Goal: Task Accomplishment & Management: Manage account settings

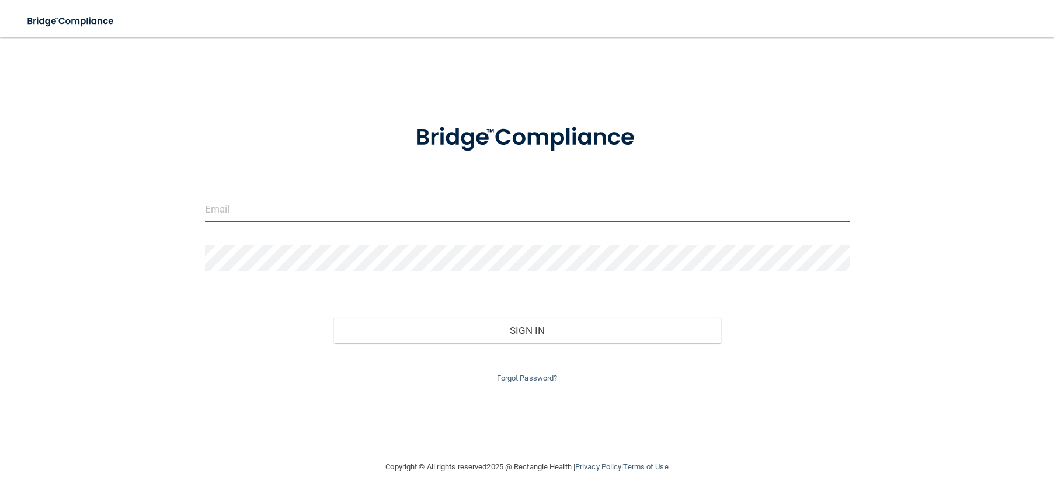
click at [304, 208] on input "email" at bounding box center [527, 209] width 645 height 26
type input "[EMAIL_ADDRESS][DOMAIN_NAME]"
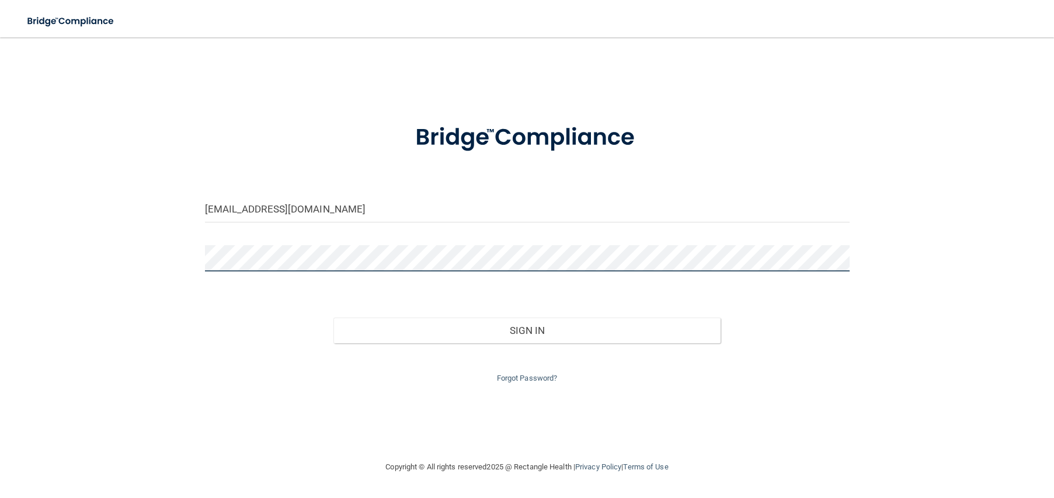
click at [333, 318] on button "Sign In" at bounding box center [526, 331] width 387 height 26
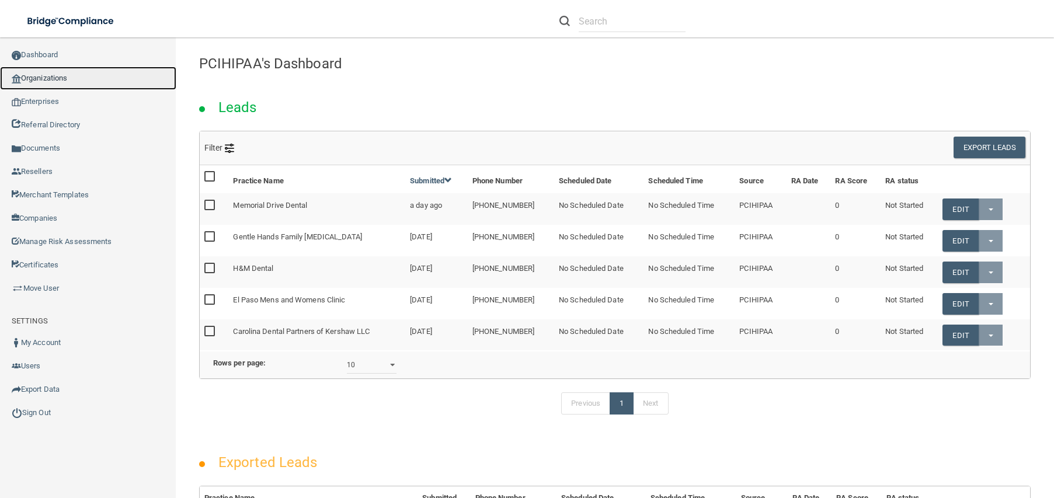
click at [54, 76] on link "Organizations" at bounding box center [88, 78] width 176 height 23
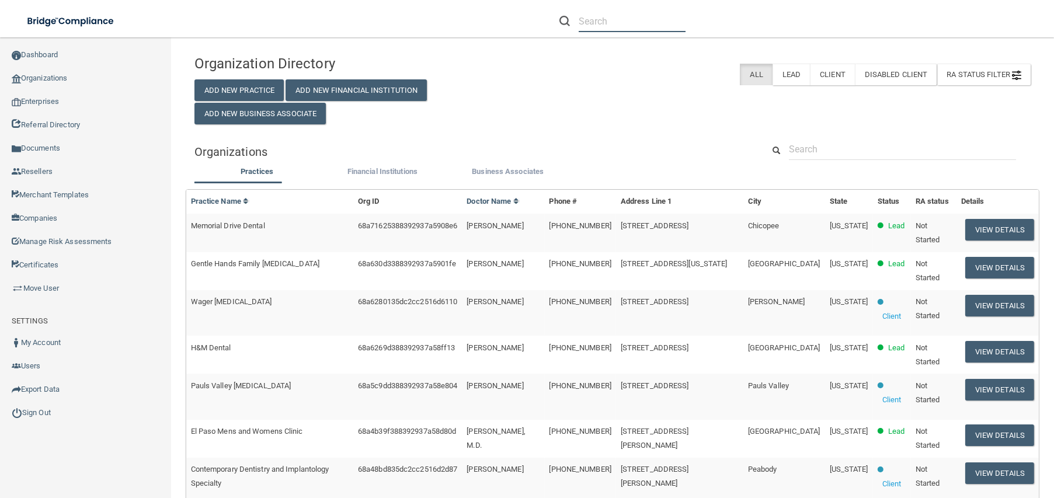
click at [624, 19] on input "text" at bounding box center [632, 22] width 107 height 22
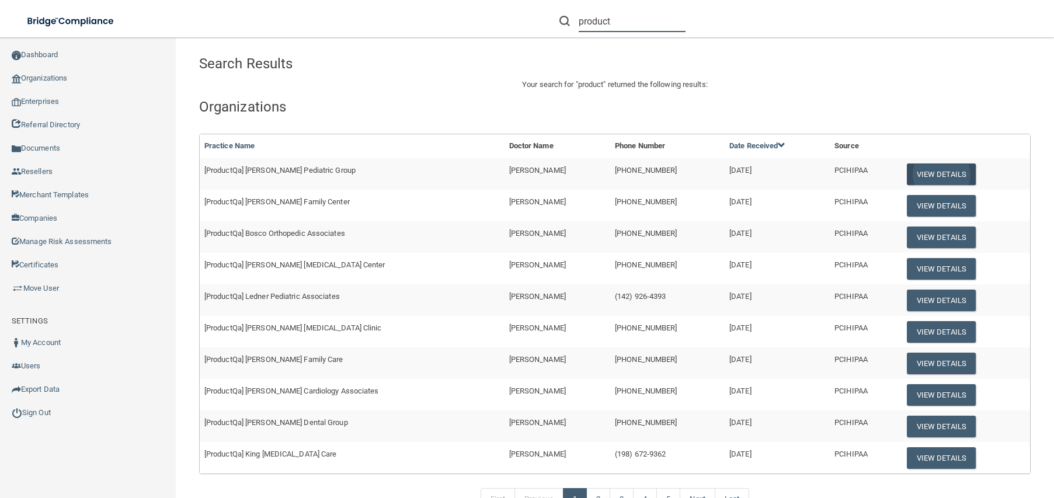
type input "product"
click at [943, 172] on button "View Details" at bounding box center [941, 174] width 69 height 22
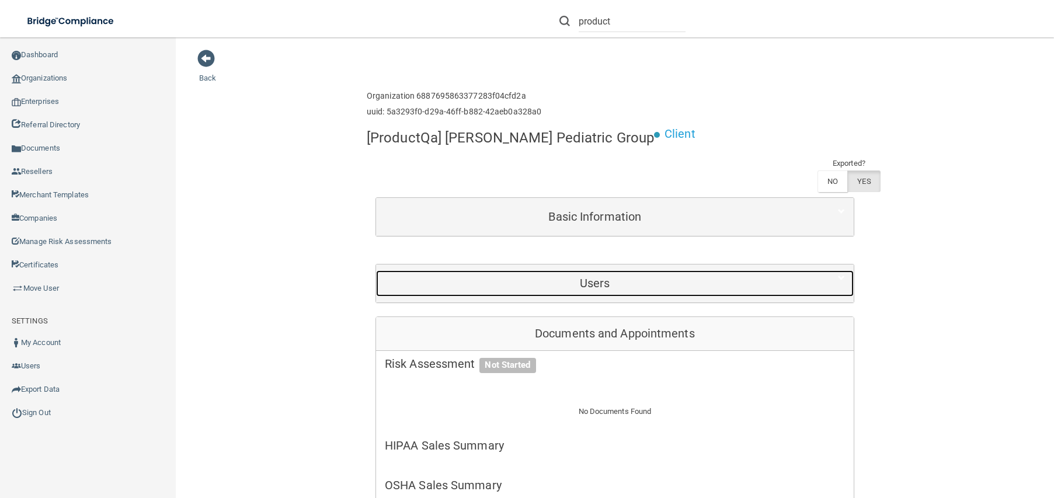
click at [618, 290] on div "Users" at bounding box center [595, 283] width 438 height 26
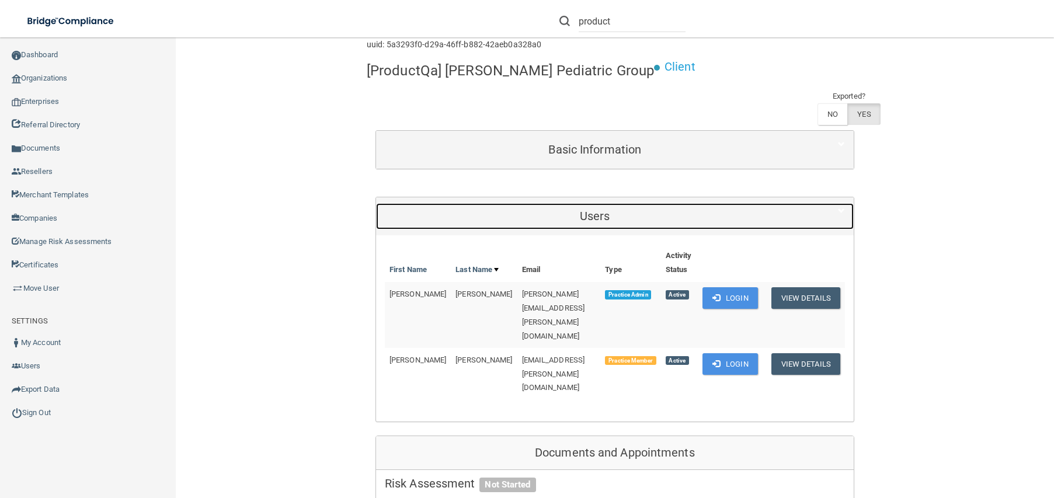
scroll to position [175, 0]
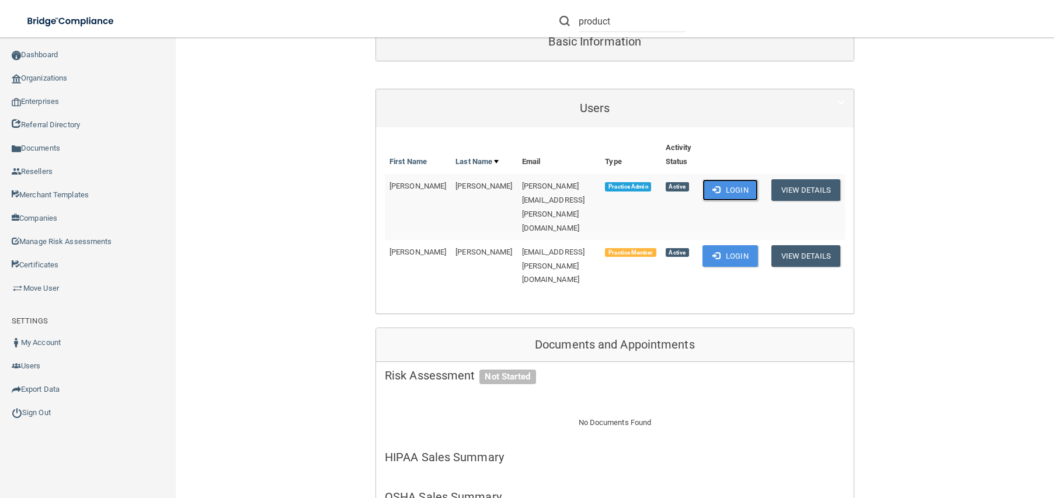
click at [730, 189] on button "Login" at bounding box center [729, 190] width 55 height 22
click at [735, 187] on button "Login" at bounding box center [729, 190] width 55 height 22
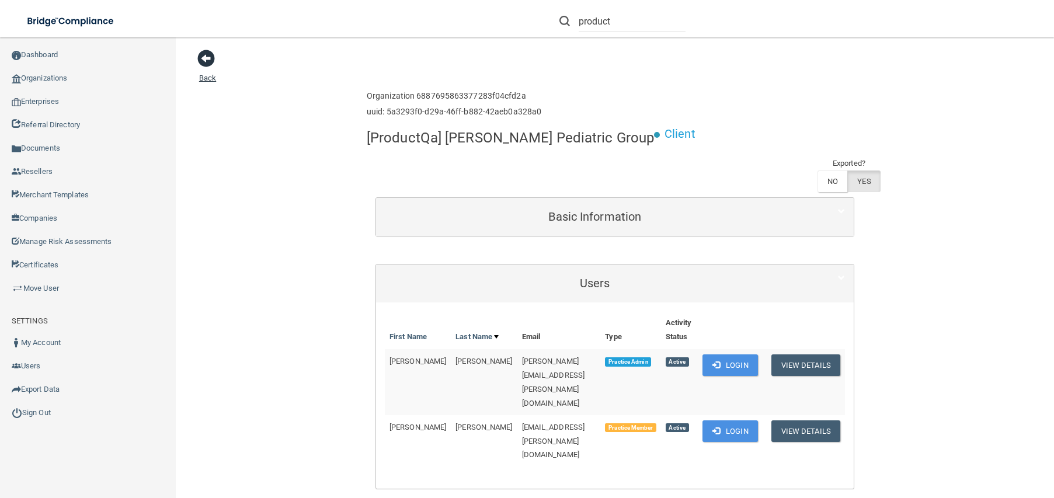
click at [211, 59] on span at bounding box center [206, 59] width 18 height 18
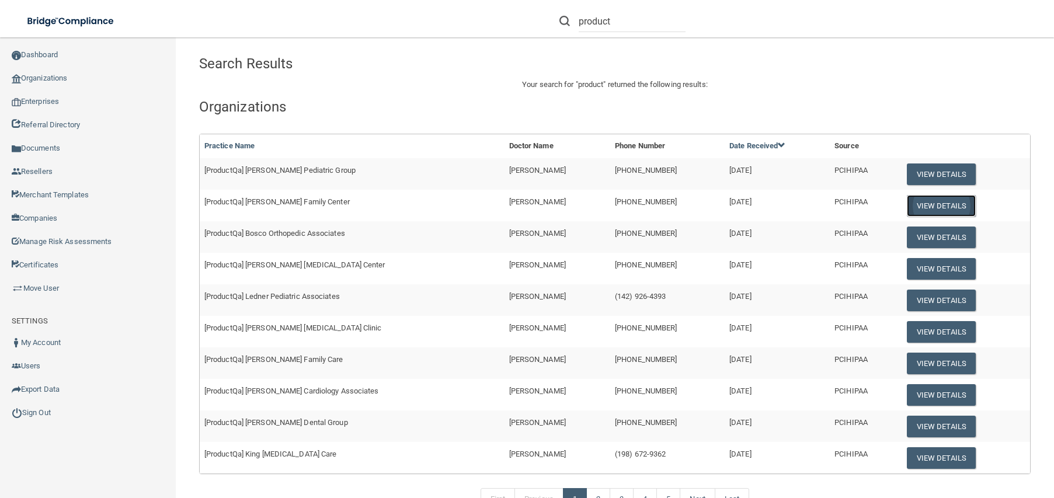
click at [928, 207] on button "View Details" at bounding box center [941, 206] width 69 height 22
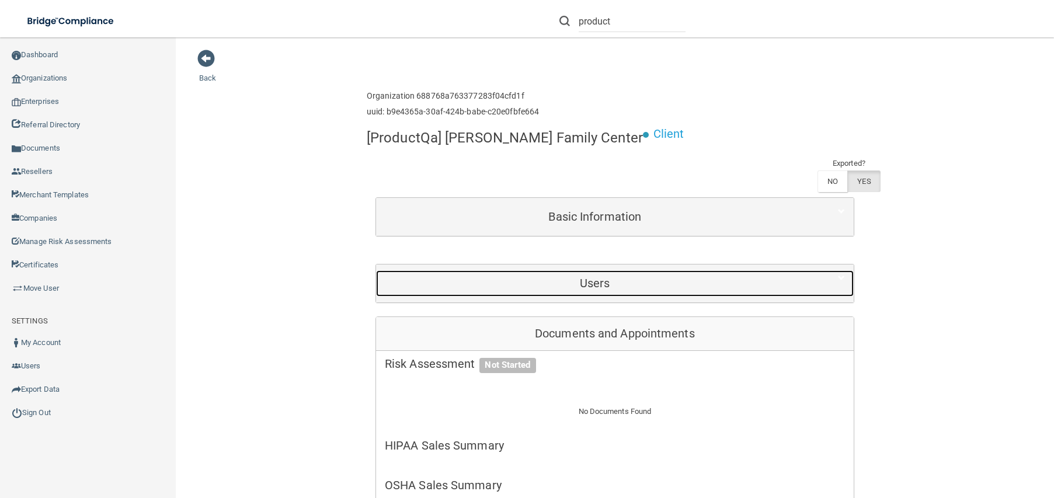
click at [698, 290] on h5 "Users" at bounding box center [595, 283] width 420 height 13
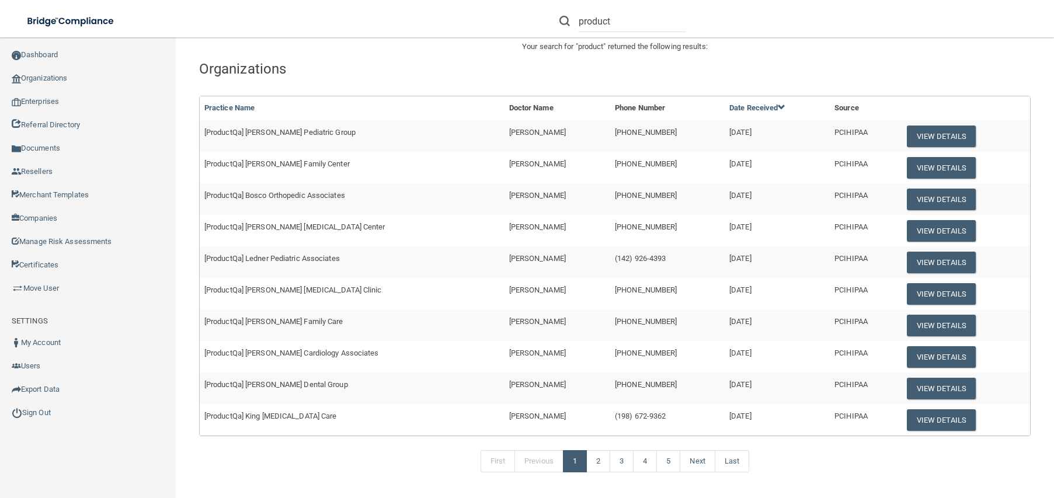
scroll to position [58, 0]
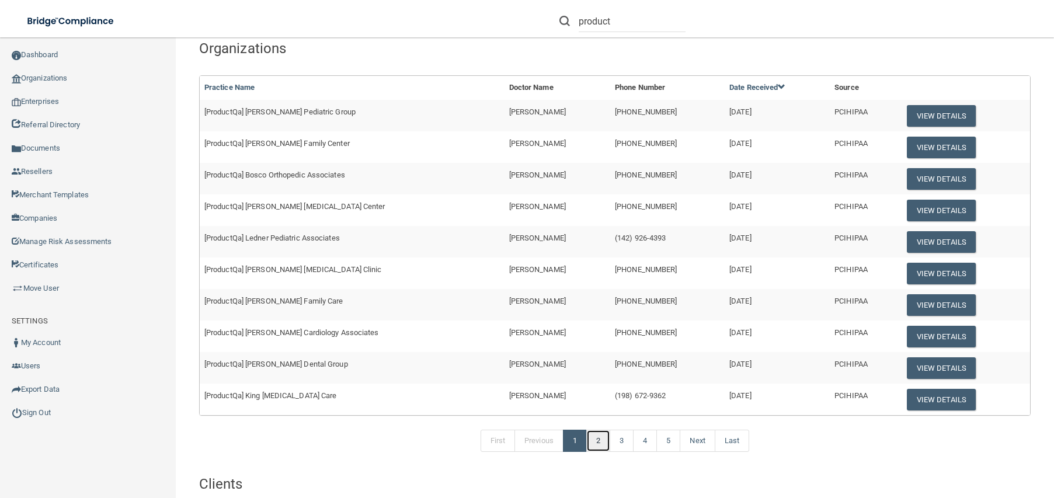
click at [594, 441] on link "2" at bounding box center [598, 441] width 24 height 22
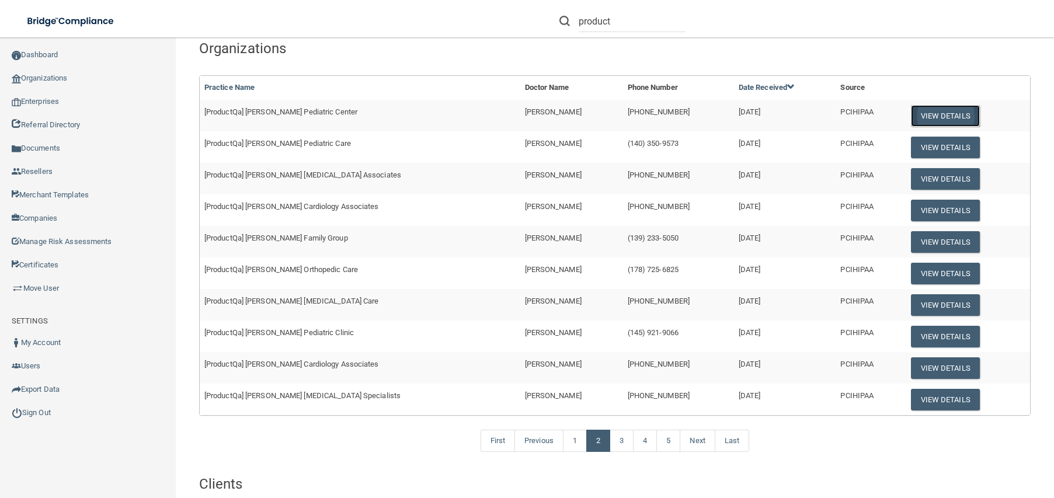
click at [927, 114] on button "View Details" at bounding box center [945, 116] width 69 height 22
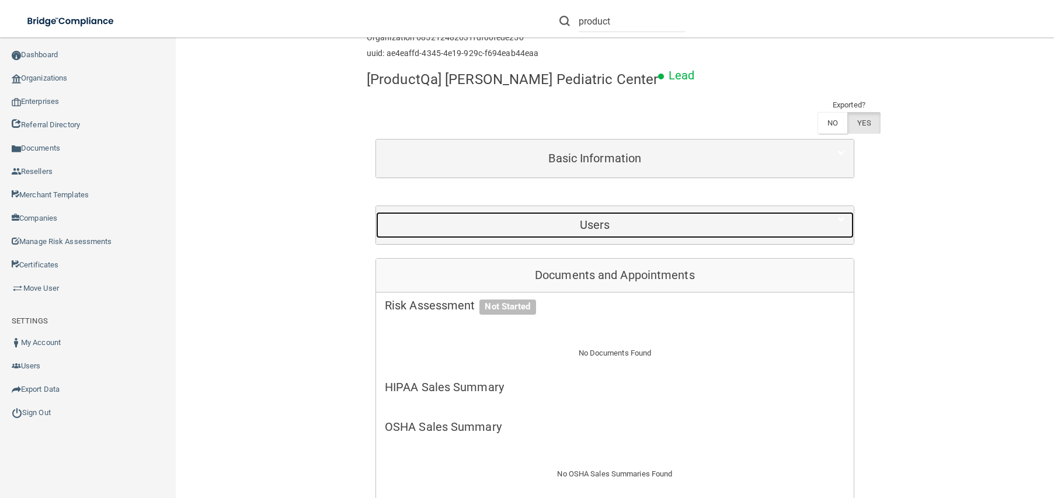
click at [630, 224] on h5 "Users" at bounding box center [595, 224] width 420 height 13
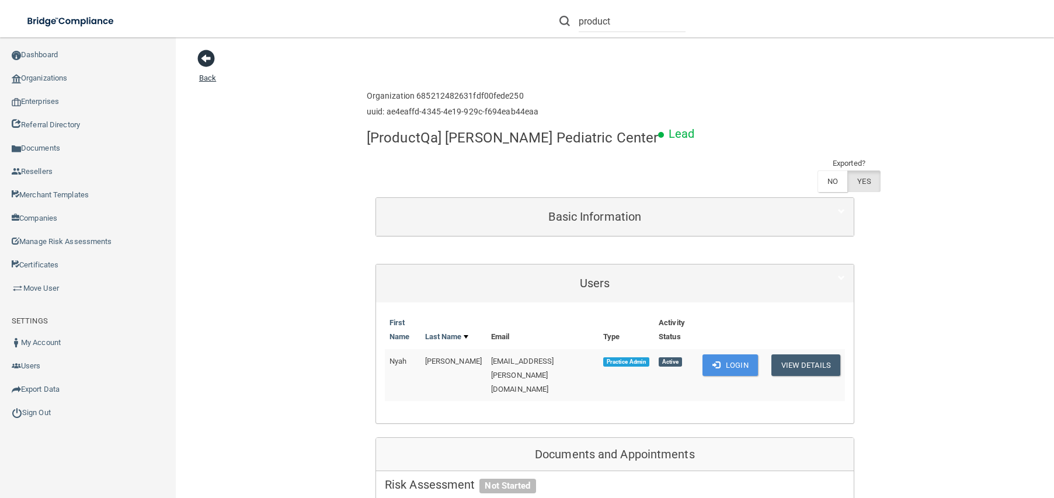
click at [211, 59] on span at bounding box center [206, 59] width 18 height 18
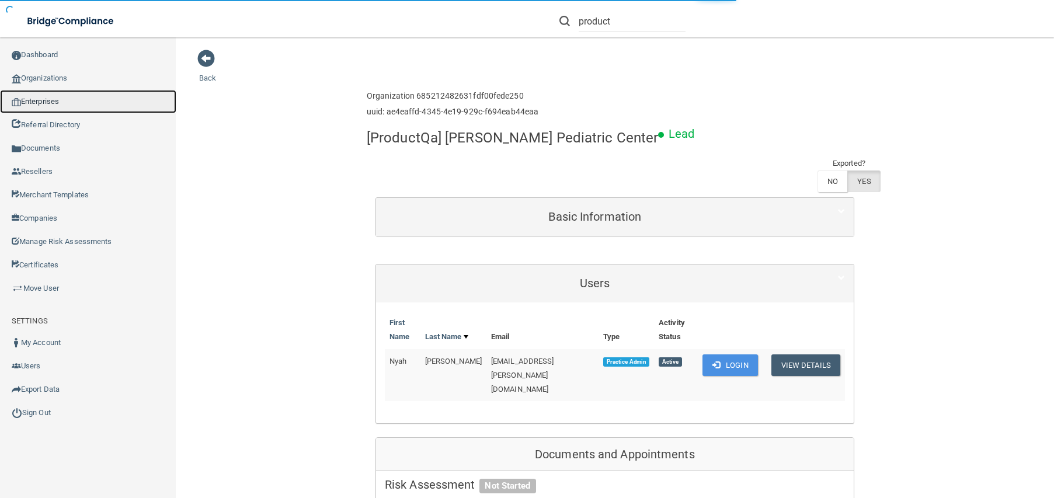
click at [50, 99] on link "Enterprises" at bounding box center [88, 101] width 176 height 23
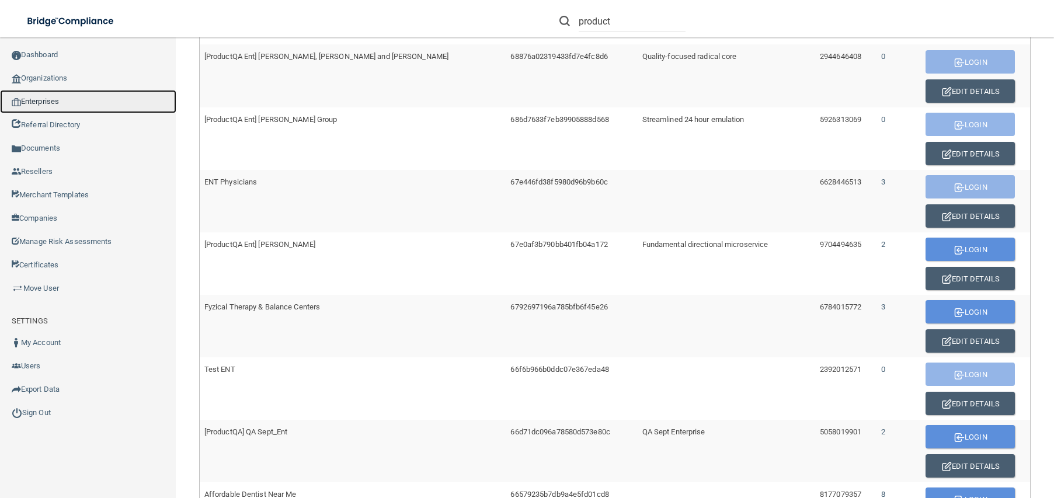
scroll to position [117, 0]
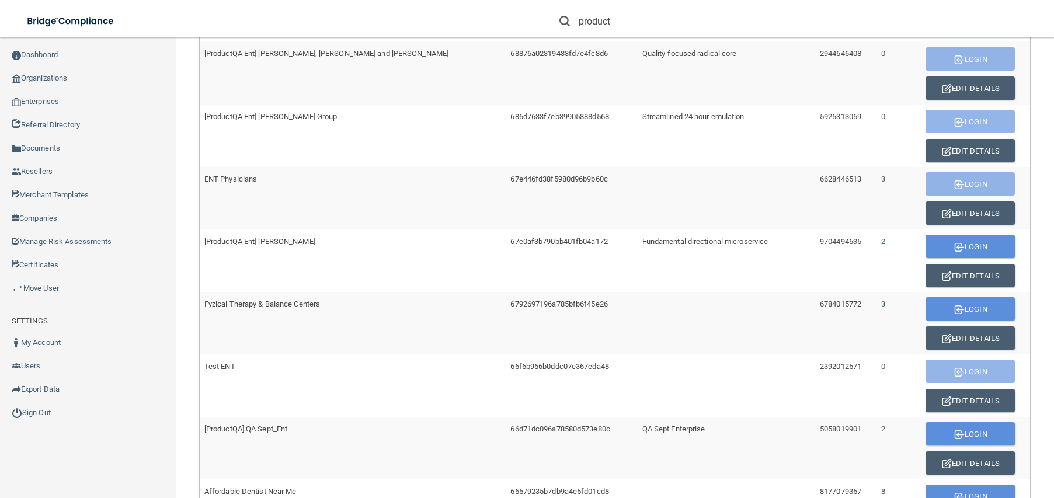
click at [238, 179] on span "ENT Physicians" at bounding box center [230, 179] width 53 height 9
click at [951, 210] on button "Edit Details" at bounding box center [969, 212] width 89 height 23
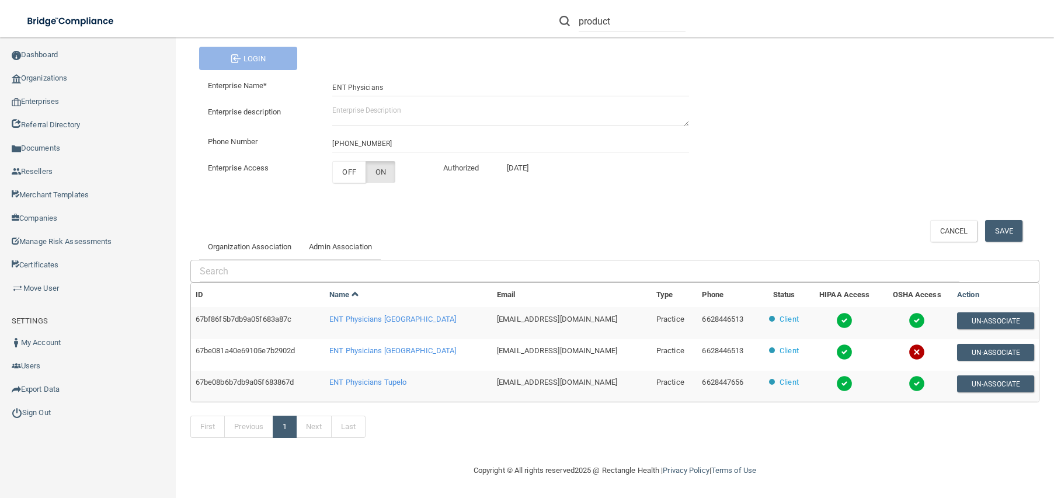
scroll to position [103, 0]
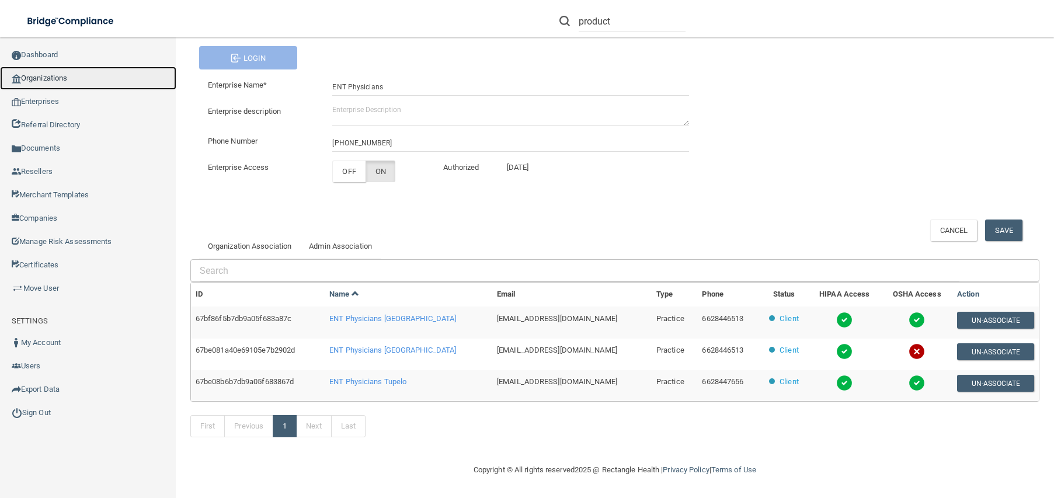
click at [45, 75] on link "Organizations" at bounding box center [88, 78] width 176 height 23
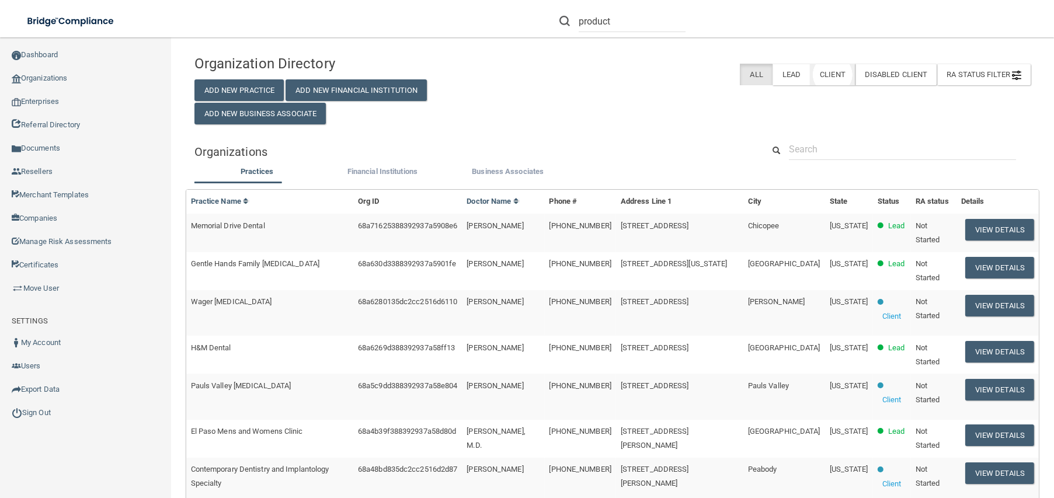
click at [823, 76] on label "Client" at bounding box center [832, 75] width 45 height 22
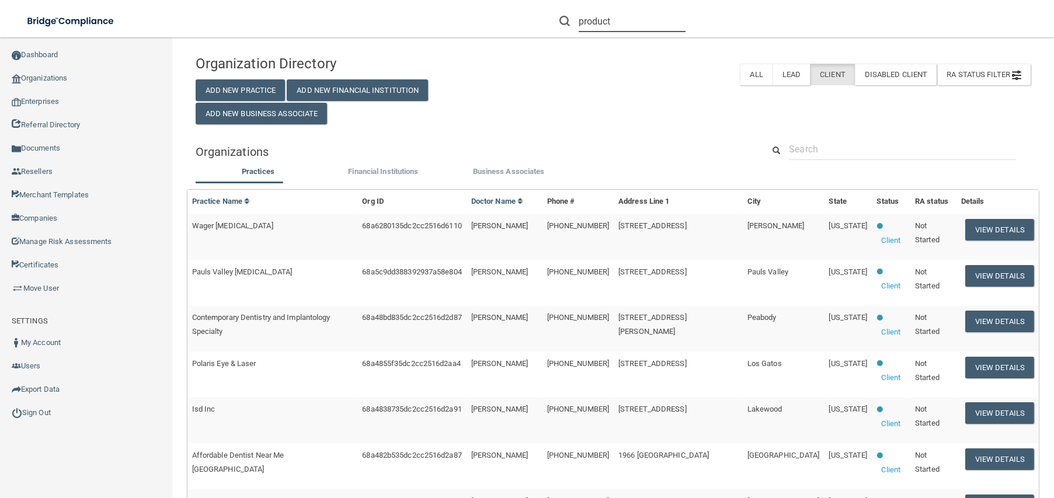
click at [625, 23] on input "product" at bounding box center [632, 22] width 107 height 22
click at [845, 149] on input "text" at bounding box center [902, 149] width 227 height 22
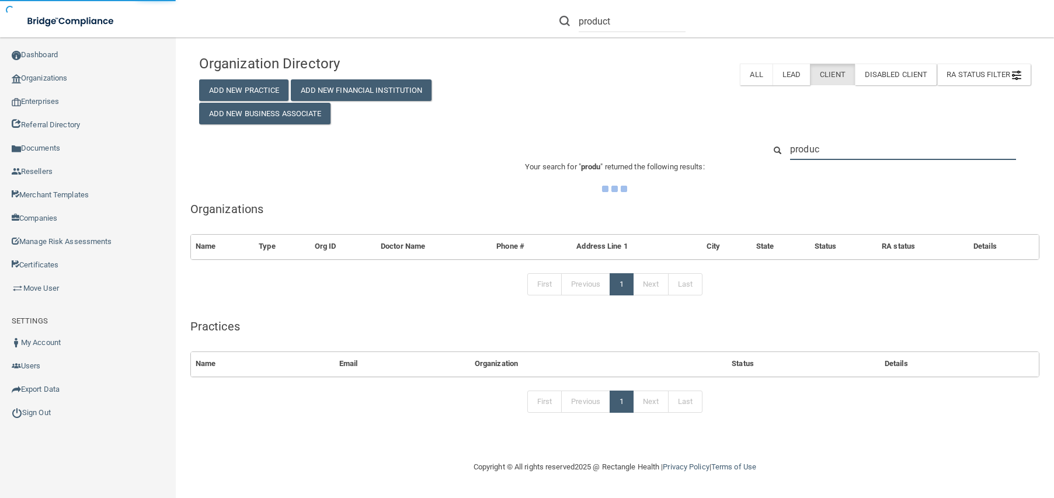
type input "product"
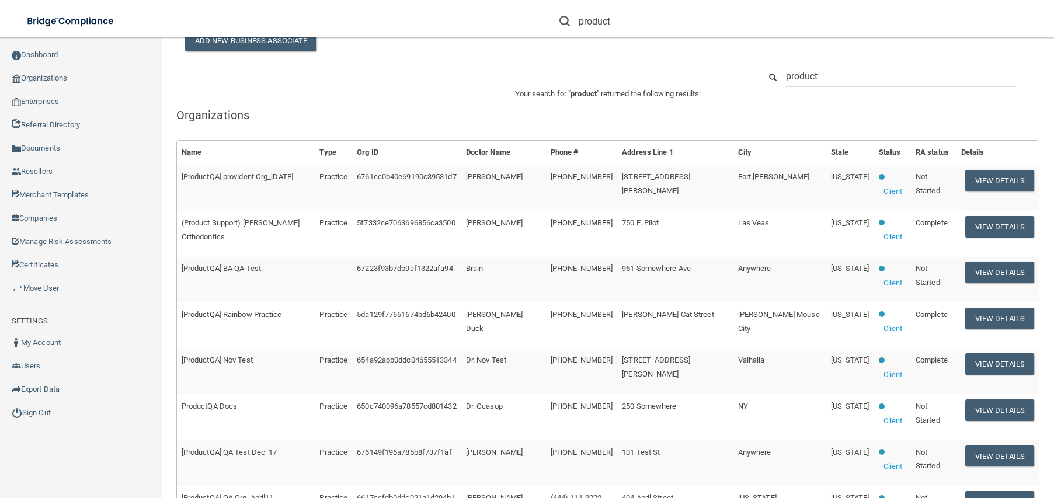
scroll to position [117, 0]
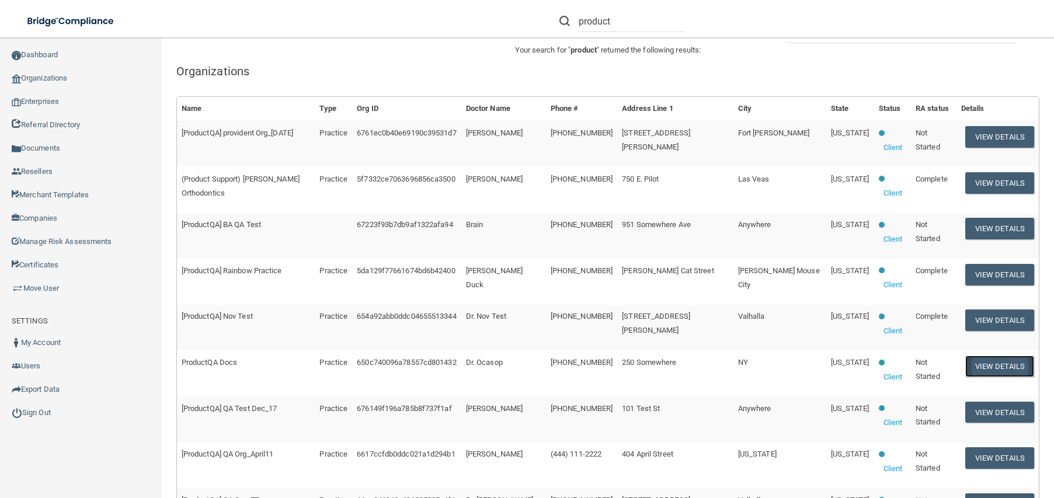
click at [986, 367] on button "View Details" at bounding box center [999, 367] width 69 height 22
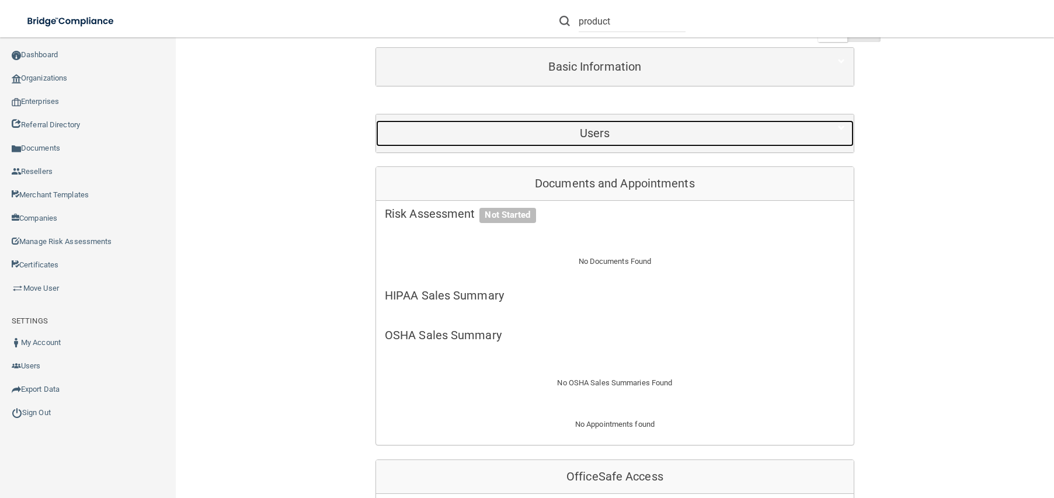
click at [616, 138] on h5 "Users" at bounding box center [595, 133] width 420 height 13
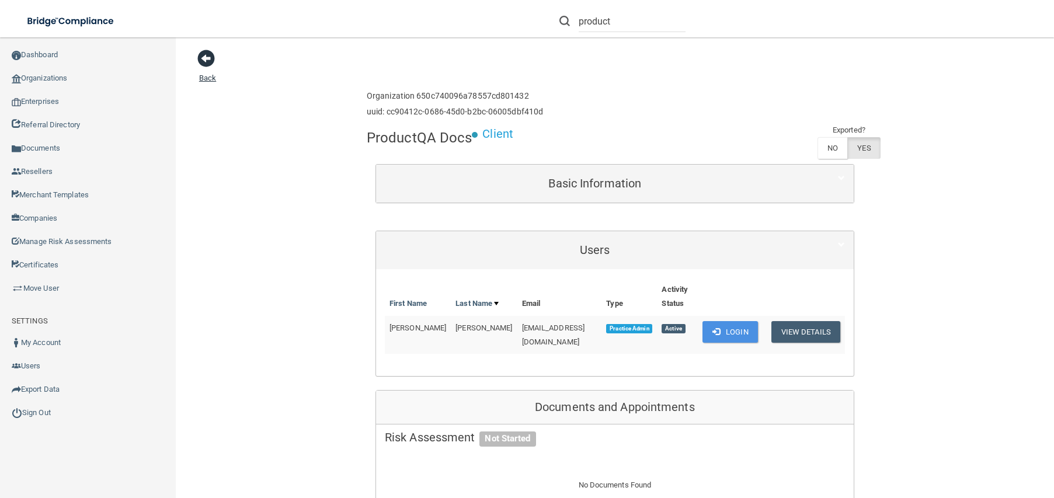
click at [209, 57] on span at bounding box center [206, 59] width 18 height 18
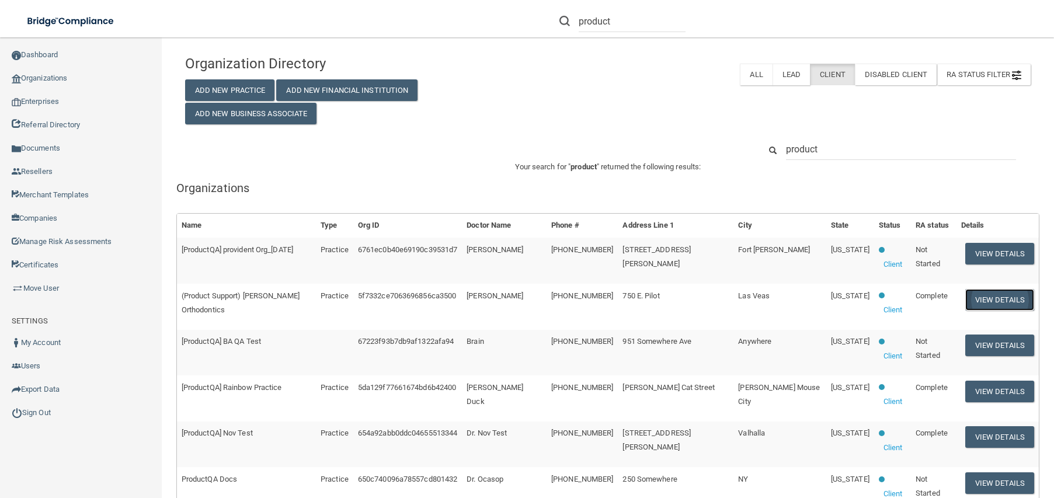
click at [1000, 289] on button "View Details" at bounding box center [999, 300] width 69 height 22
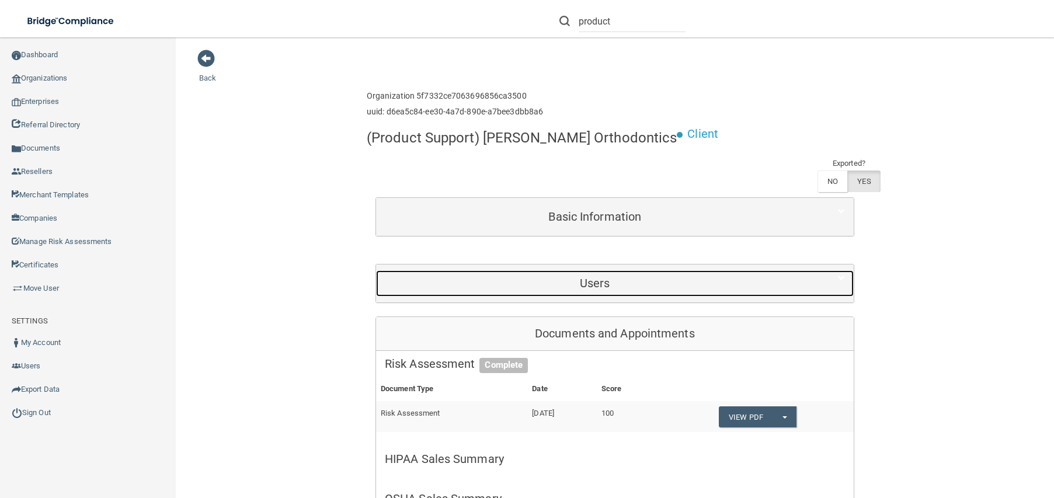
click at [576, 284] on h5 "Users" at bounding box center [595, 283] width 420 height 13
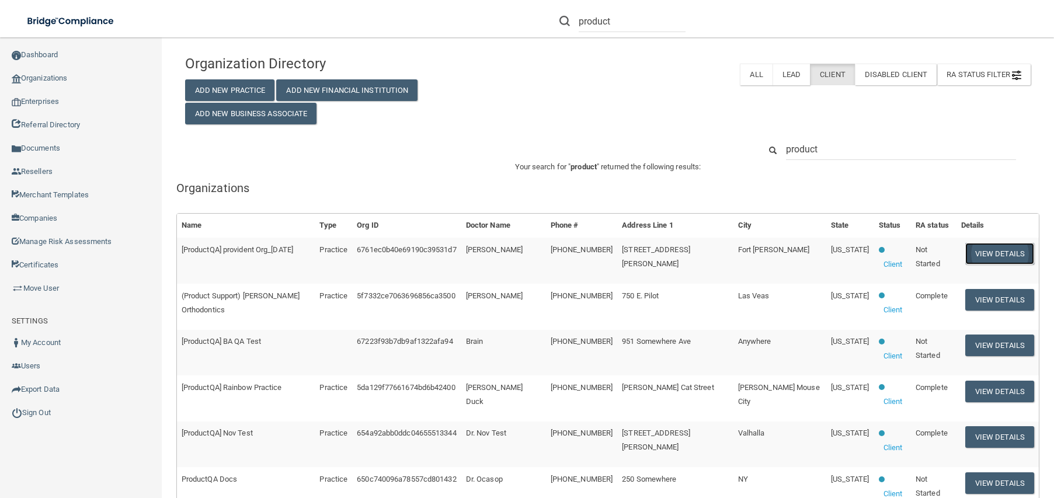
click at [1008, 252] on button "View Details" at bounding box center [999, 254] width 69 height 22
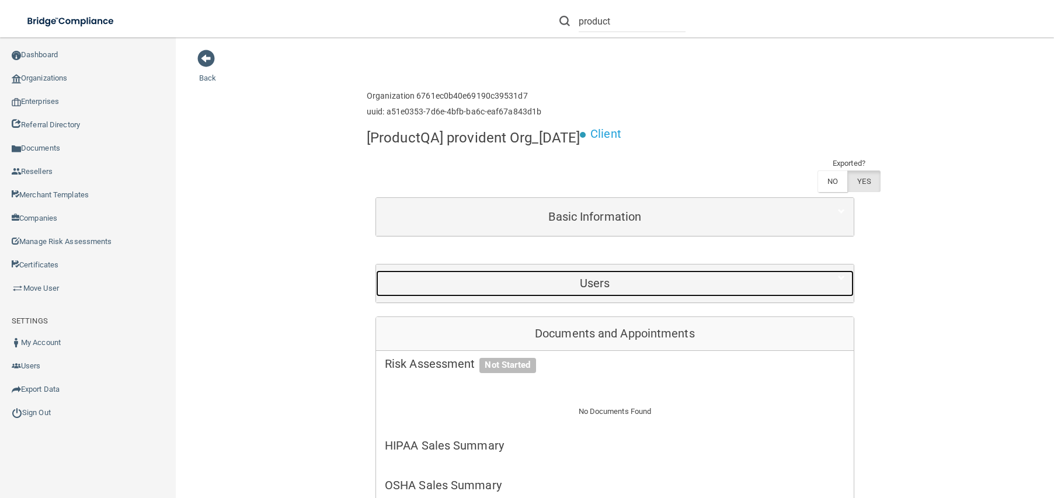
click at [619, 285] on h5 "Users" at bounding box center [595, 283] width 420 height 13
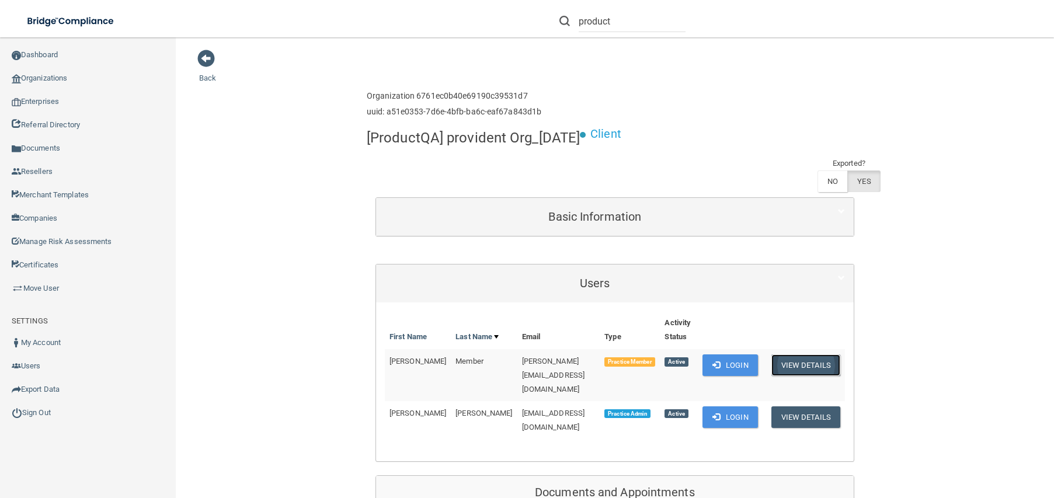
click at [809, 364] on button "View Details" at bounding box center [805, 365] width 69 height 22
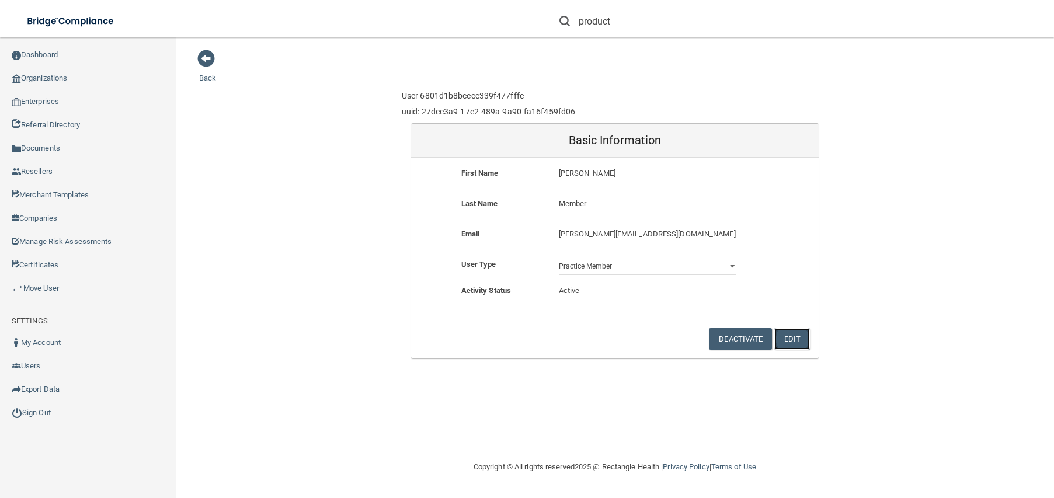
click at [793, 341] on button "Edit" at bounding box center [792, 339] width 36 height 22
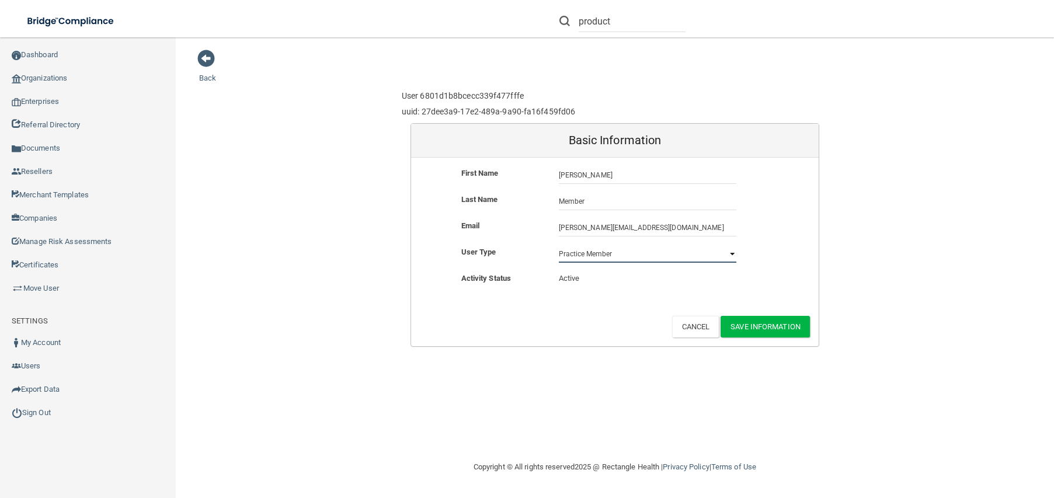
click at [733, 252] on select "Practice Admin Practice Member Financial Institution Admin Business Associate A…" at bounding box center [647, 254] width 177 height 18
select select "practice_admin"
click at [559, 245] on select "Practice Admin Practice Member Financial Institution Admin Business Associate A…" at bounding box center [647, 254] width 177 height 18
click at [765, 326] on button "Save Information" at bounding box center [764, 327] width 89 height 22
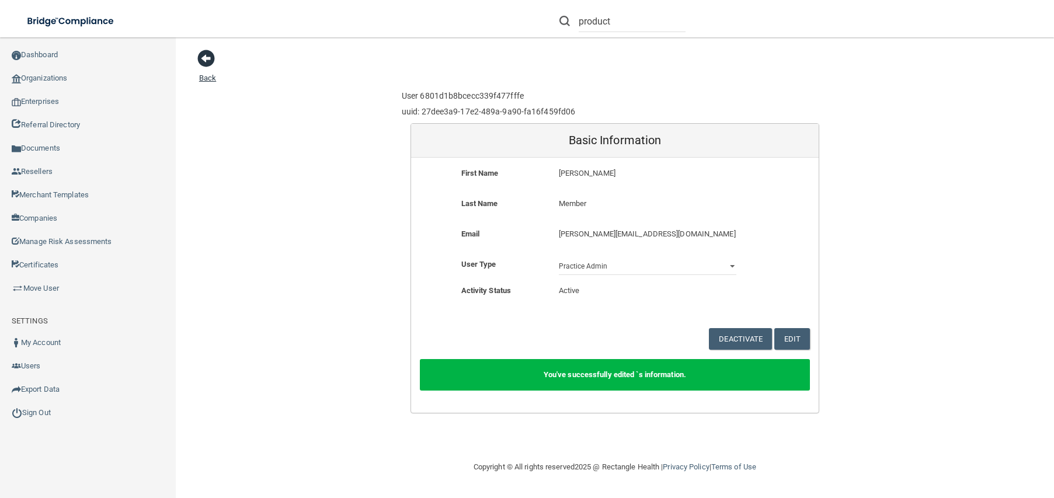
click at [200, 62] on span at bounding box center [206, 59] width 18 height 18
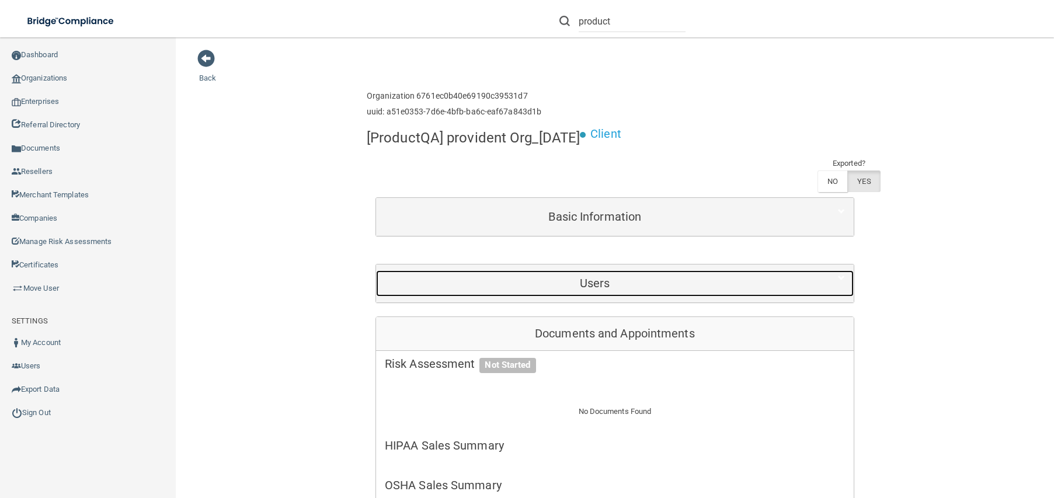
click at [602, 286] on h5 "Users" at bounding box center [595, 283] width 420 height 13
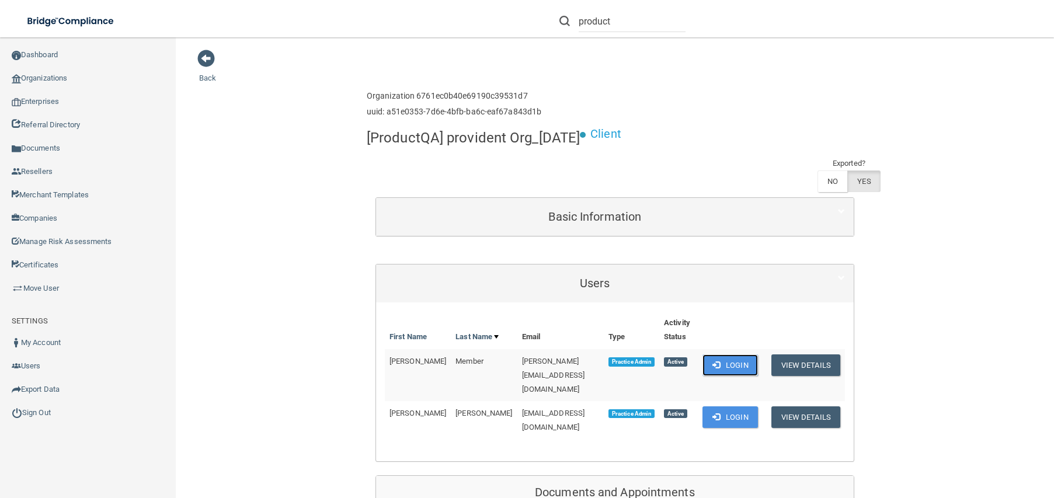
click at [729, 366] on button "Login" at bounding box center [729, 365] width 55 height 22
click at [730, 406] on button "Login" at bounding box center [729, 417] width 55 height 22
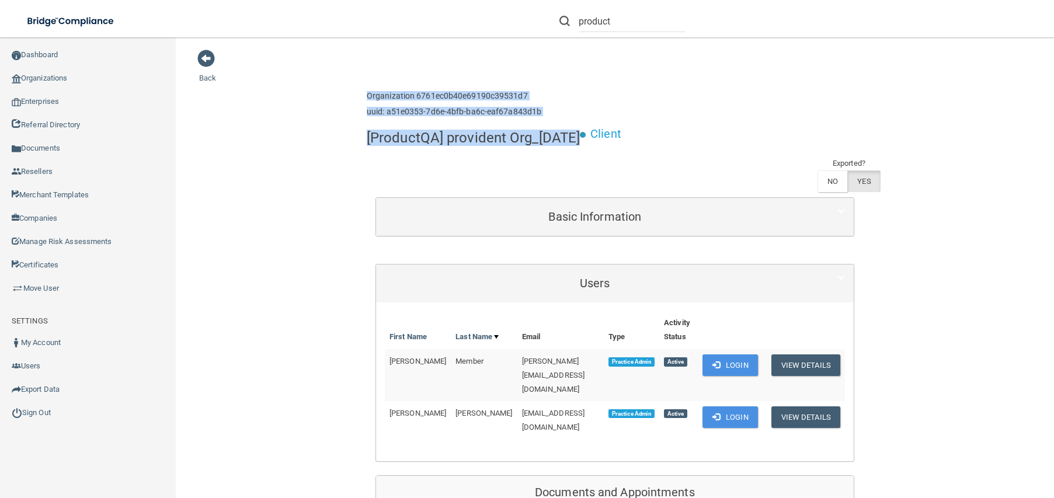
drag, startPoint x: 352, startPoint y: 86, endPoint x: 576, endPoint y: 151, distance: 232.7
copy div "Organization 6761ec0b40e69190c39531d7 uuid: a51e0353-7d6e-4bfb-ba6c-eaf67a843d1…"
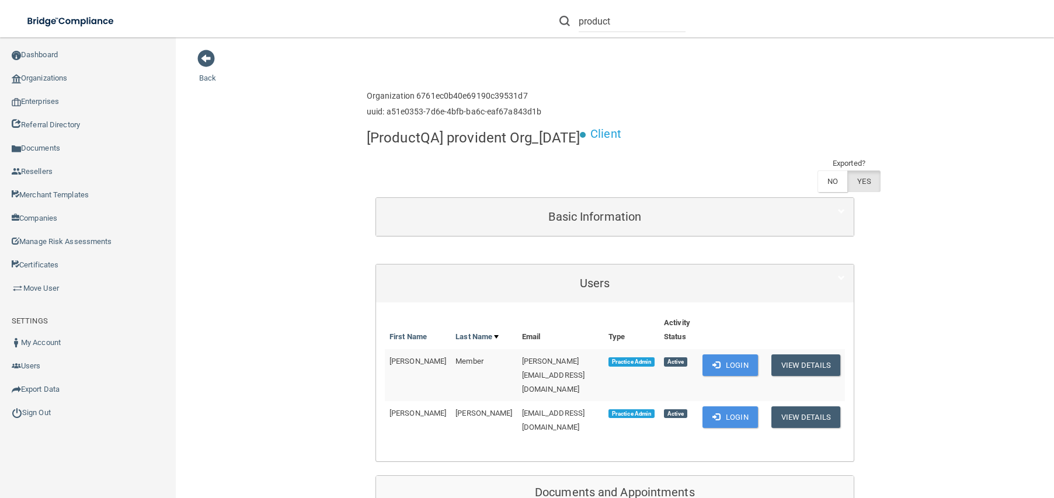
click at [451, 417] on td "Schmeler" at bounding box center [484, 419] width 66 height 37
click at [807, 366] on button "View Details" at bounding box center [805, 365] width 69 height 22
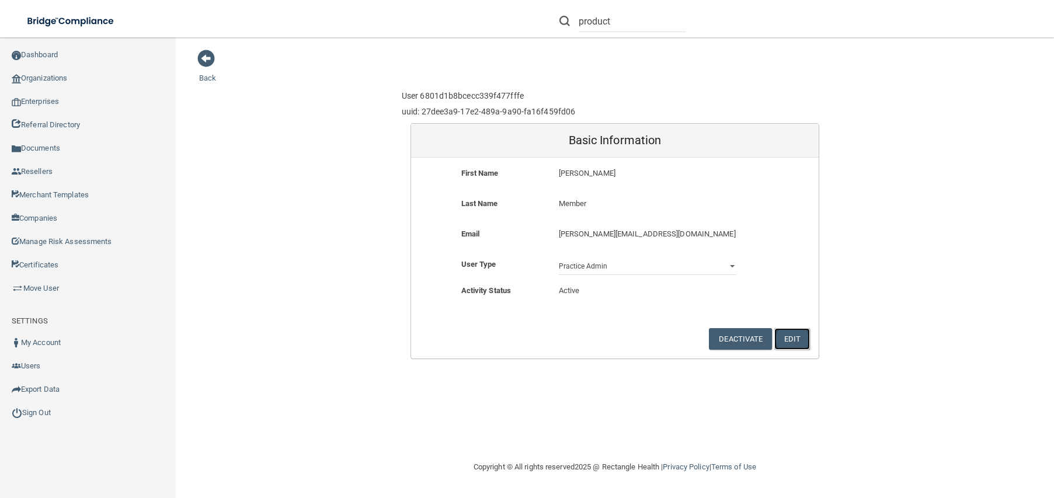
click at [791, 338] on button "Edit" at bounding box center [792, 339] width 36 height 22
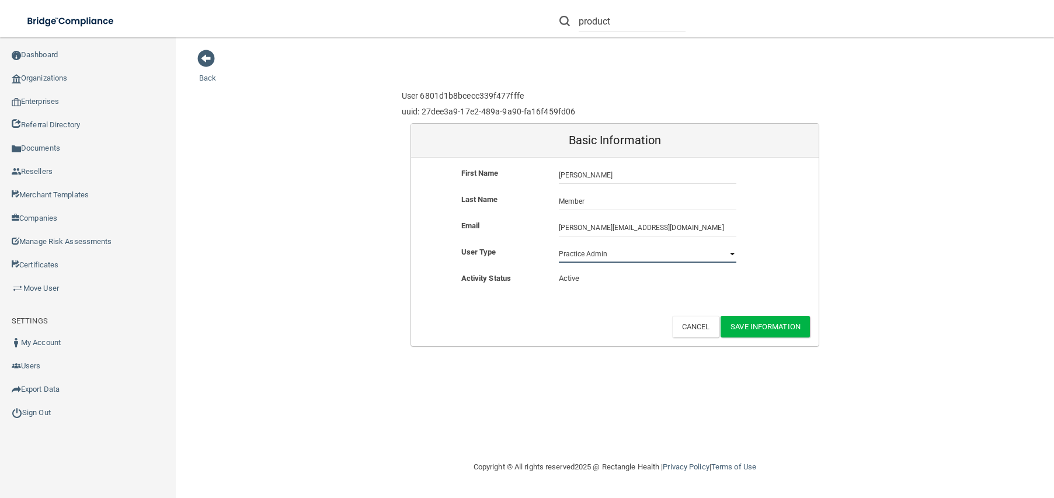
click at [731, 253] on select "Practice Admin Practice Member Financial Institution Admin Business Associate A…" at bounding box center [647, 254] width 177 height 18
select select "practice_member"
click at [559, 245] on select "Practice Admin Practice Member Financial Institution Admin Business Associate A…" at bounding box center [647, 254] width 177 height 18
click at [760, 325] on button "Save Information" at bounding box center [764, 327] width 89 height 22
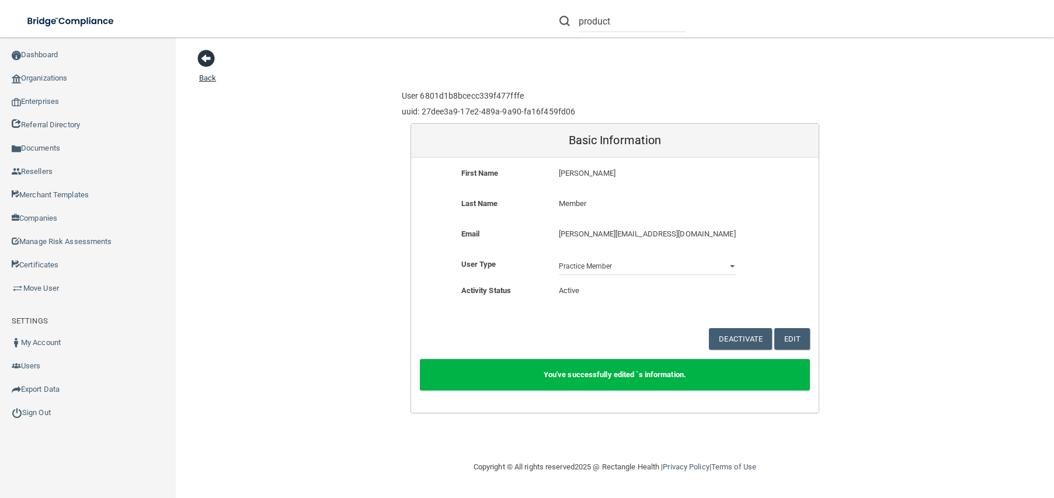
click at [209, 78] on link "Back" at bounding box center [207, 71] width 17 height 23
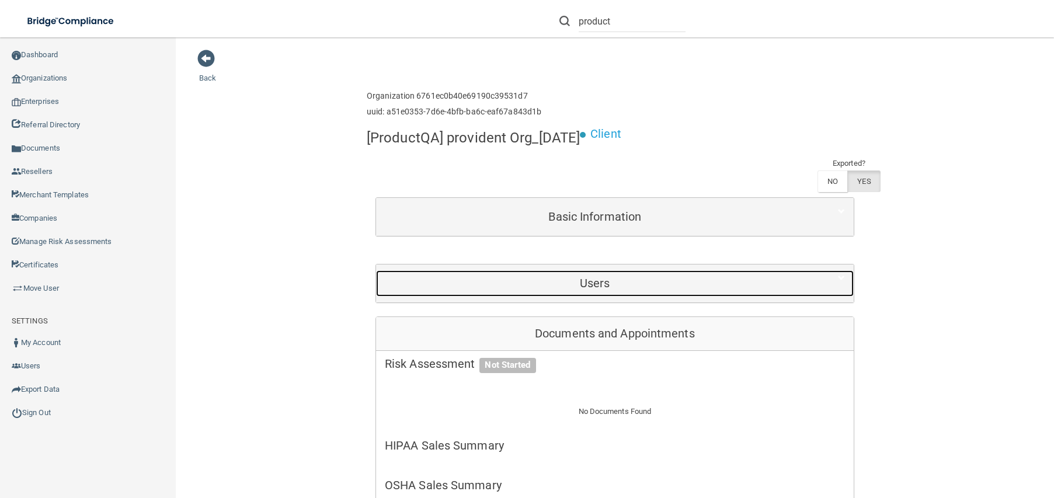
click at [622, 288] on h5 "Users" at bounding box center [595, 283] width 420 height 13
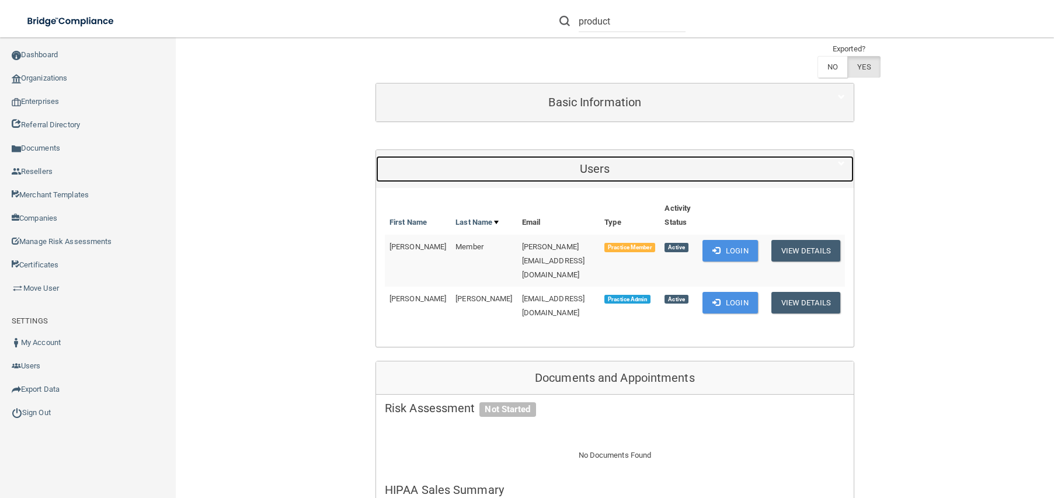
scroll to position [117, 0]
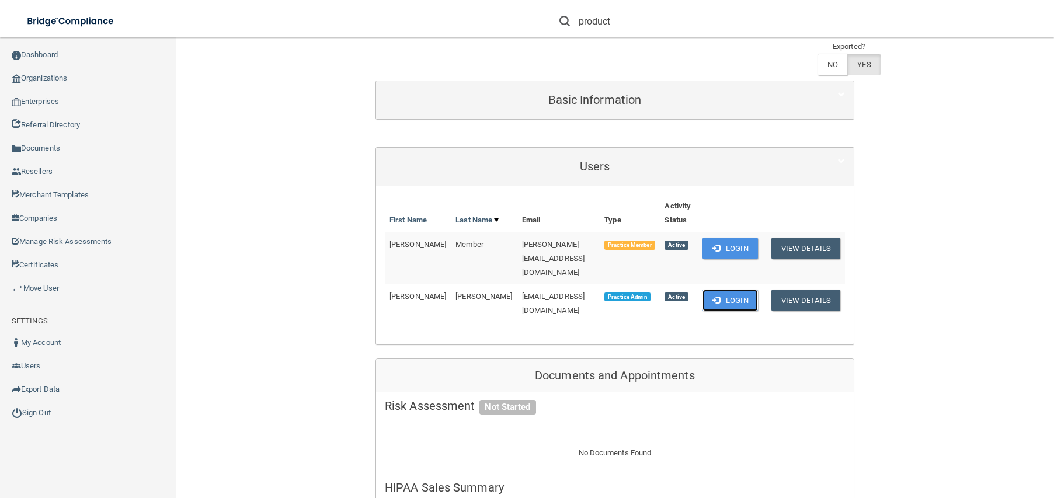
click at [731, 290] on button "Login" at bounding box center [729, 301] width 55 height 22
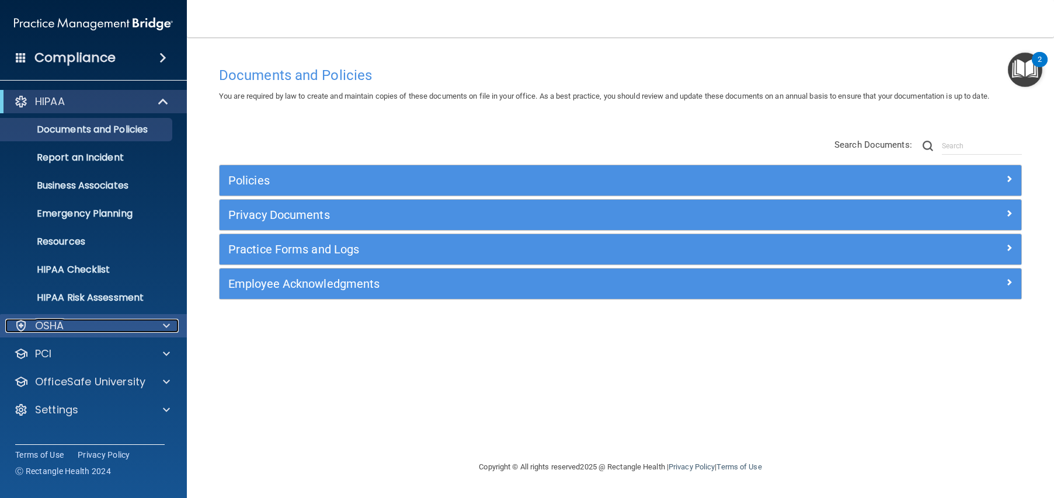
click at [171, 319] on div at bounding box center [164, 326] width 29 height 14
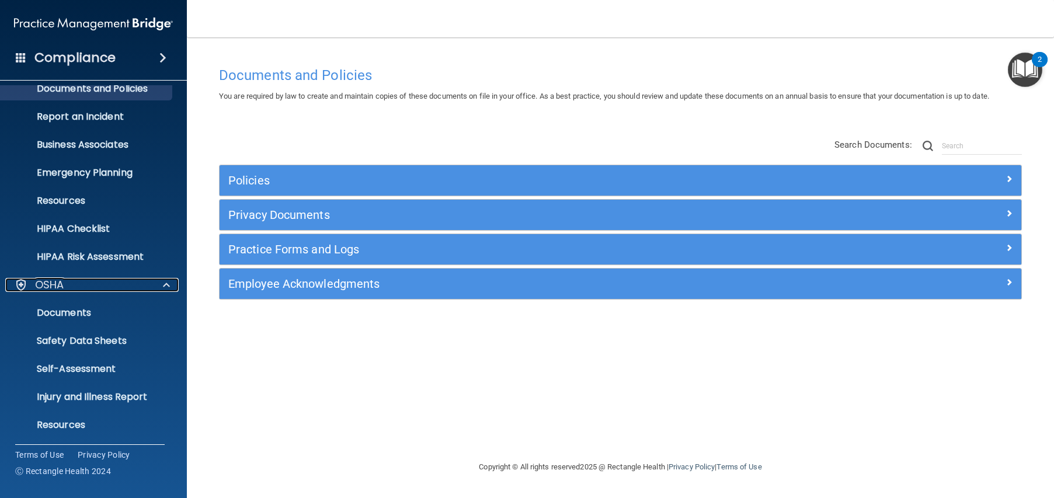
scroll to position [117, 0]
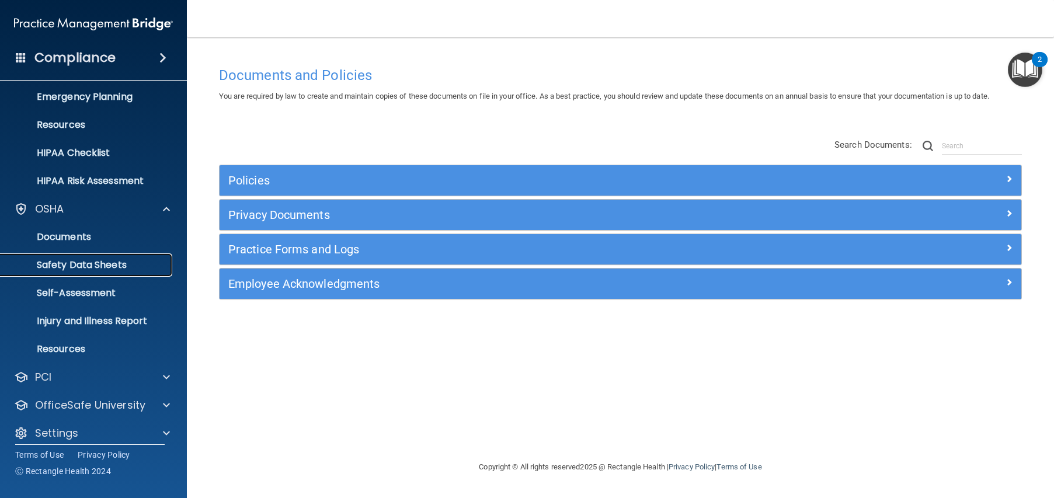
click at [93, 266] on p "Safety Data Sheets" at bounding box center [87, 265] width 159 height 12
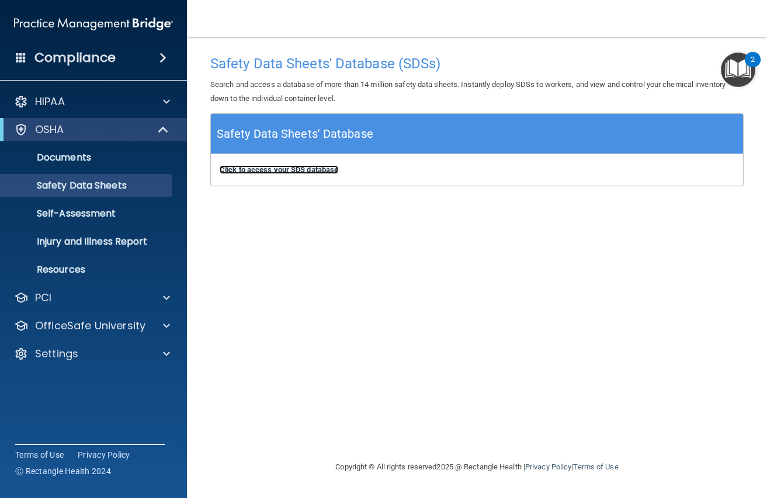
click at [280, 169] on b "Click to access your SDS database" at bounding box center [279, 169] width 119 height 9
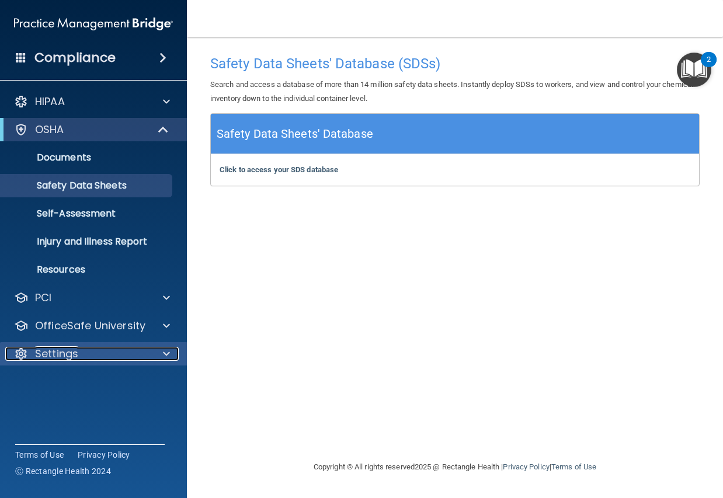
click at [54, 354] on p "Settings" at bounding box center [56, 354] width 43 height 14
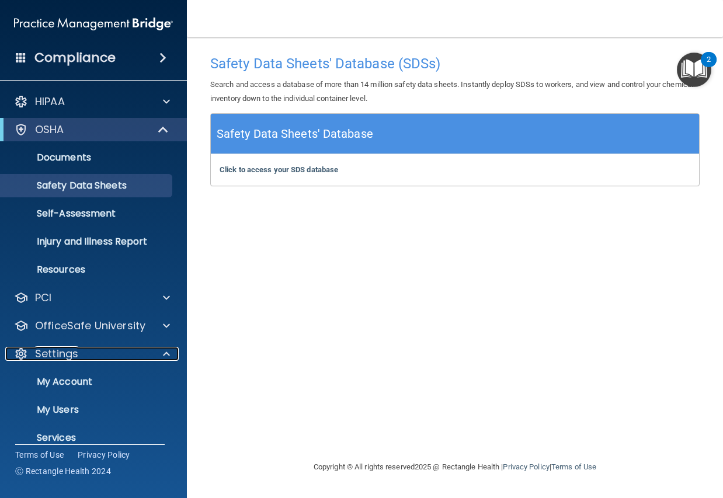
scroll to position [43, 0]
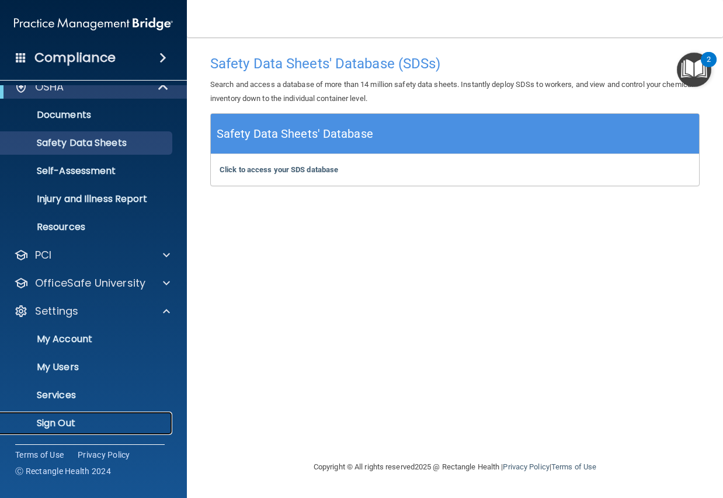
click at [58, 422] on p "Sign Out" at bounding box center [87, 423] width 159 height 12
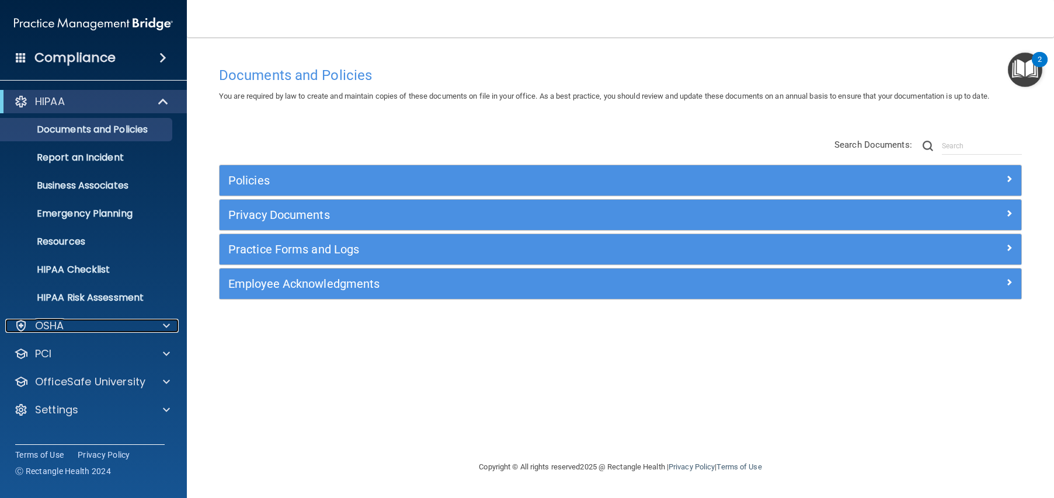
drag, startPoint x: 165, startPoint y: 320, endPoint x: 136, endPoint y: 340, distance: 35.6
click at [165, 322] on span at bounding box center [166, 326] width 7 height 14
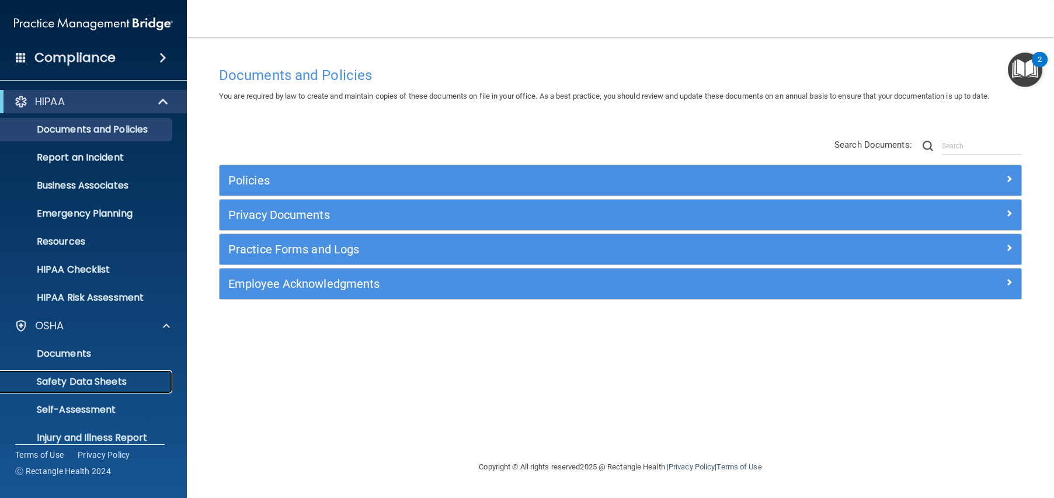
click at [82, 382] on p "Safety Data Sheets" at bounding box center [87, 382] width 159 height 12
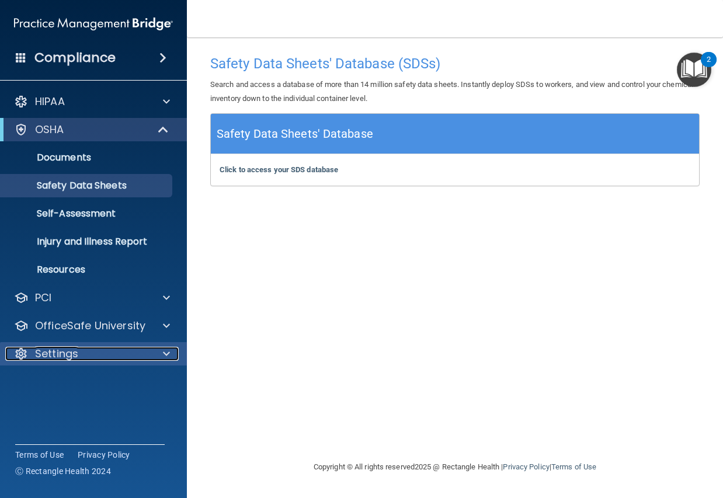
click at [51, 348] on p "Settings" at bounding box center [56, 354] width 43 height 14
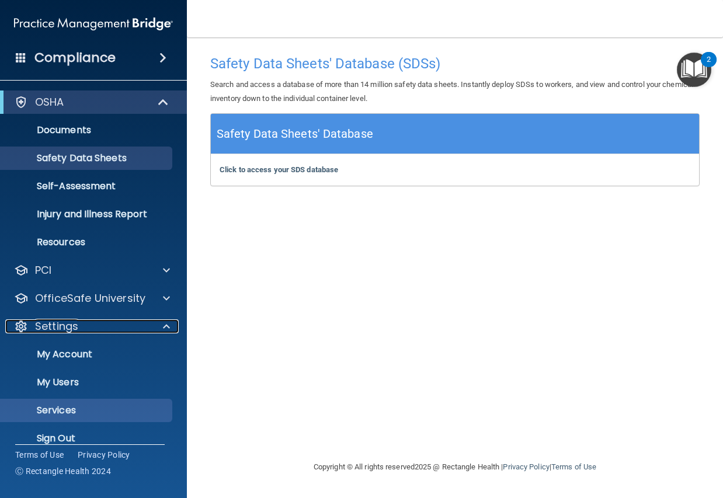
scroll to position [43, 0]
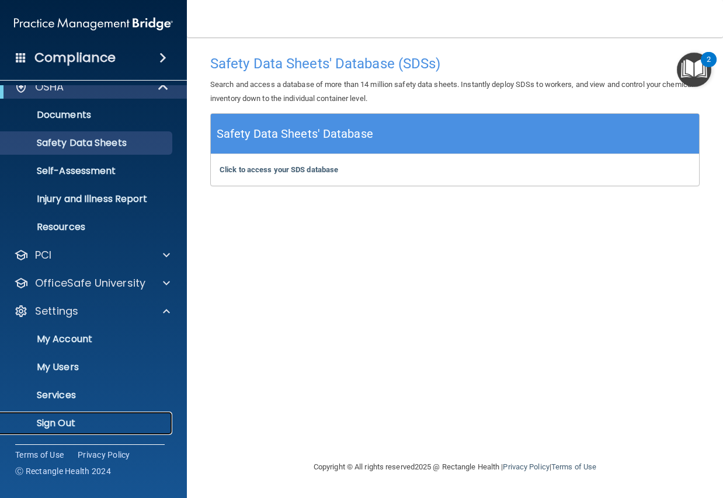
click at [61, 424] on p "Sign Out" at bounding box center [87, 423] width 159 height 12
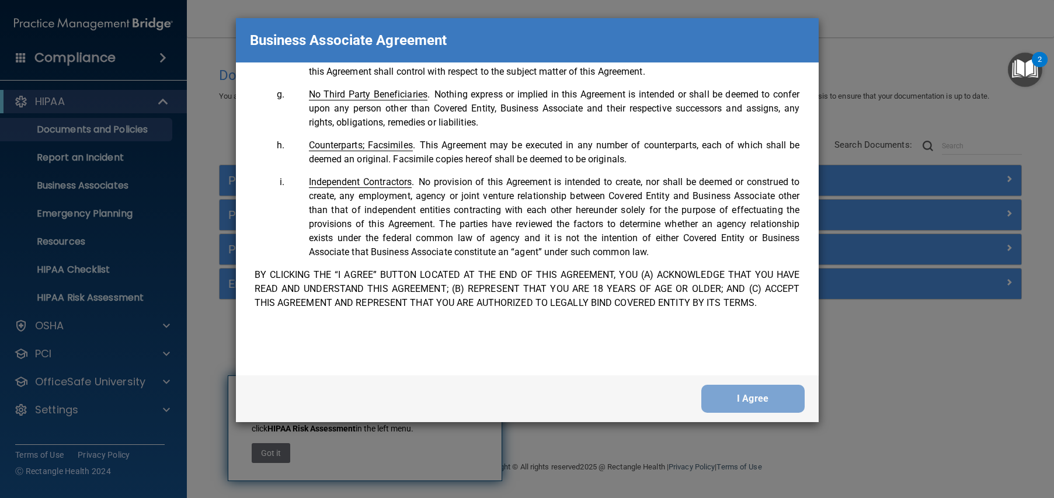
scroll to position [2381, 0]
click at [763, 398] on button "I Agree" at bounding box center [752, 399] width 103 height 28
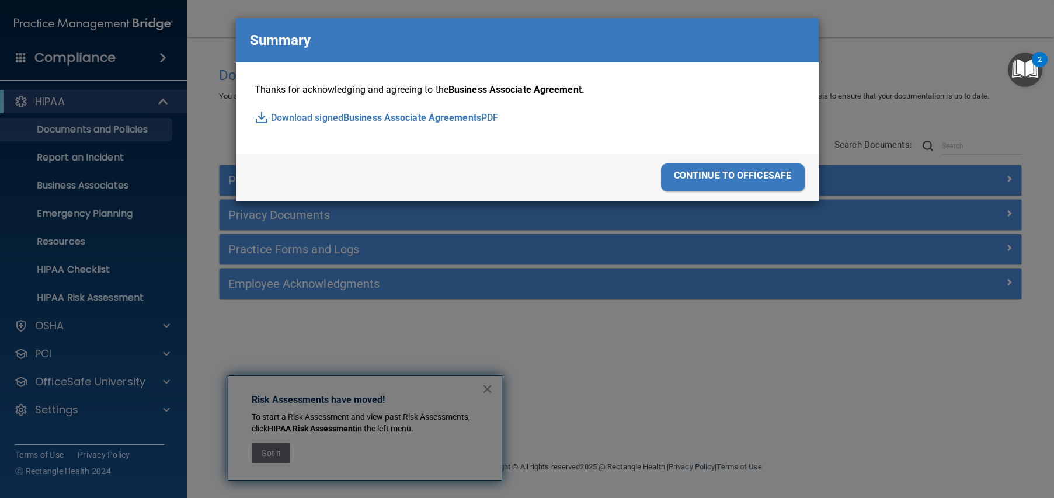
click at [725, 177] on div "continue to officesafe" at bounding box center [733, 177] width 144 height 28
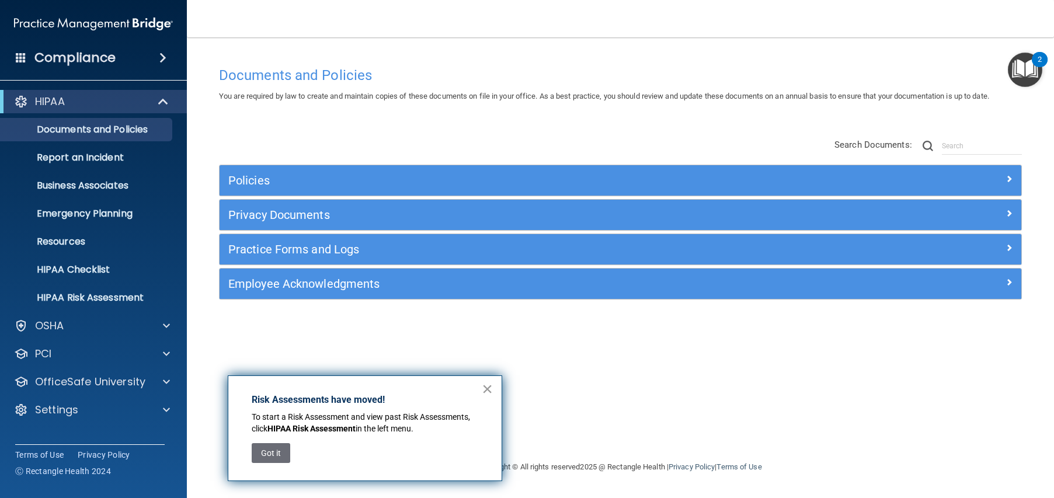
click at [488, 389] on button "×" at bounding box center [487, 389] width 11 height 19
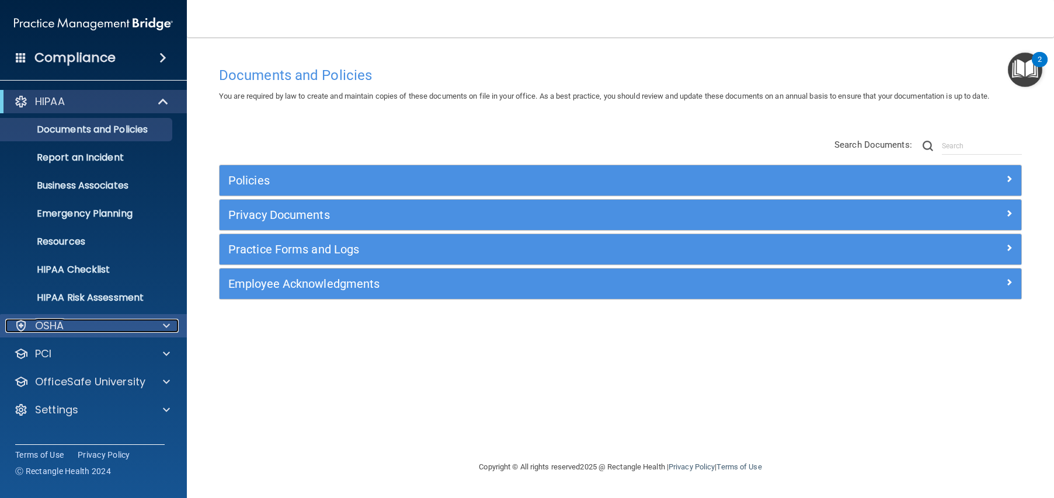
click at [165, 319] on span at bounding box center [166, 326] width 7 height 14
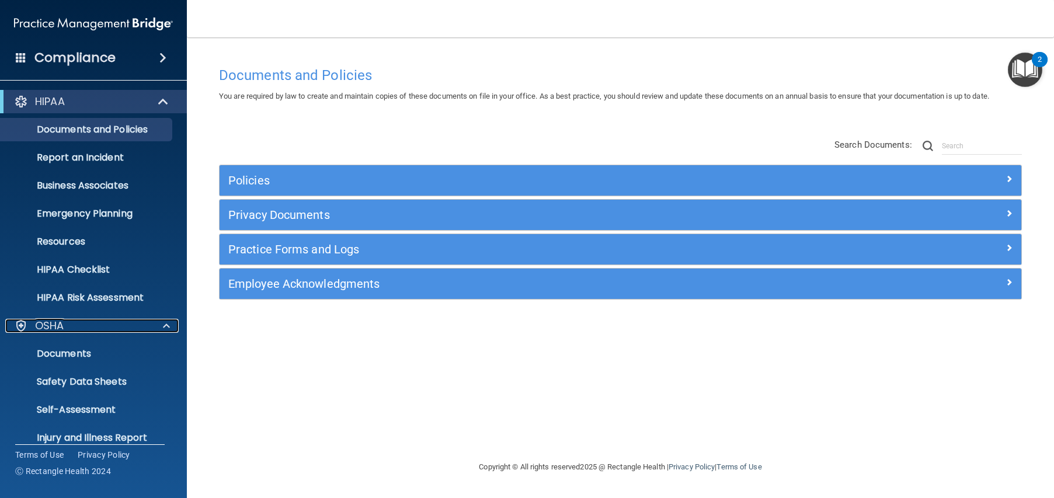
scroll to position [117, 0]
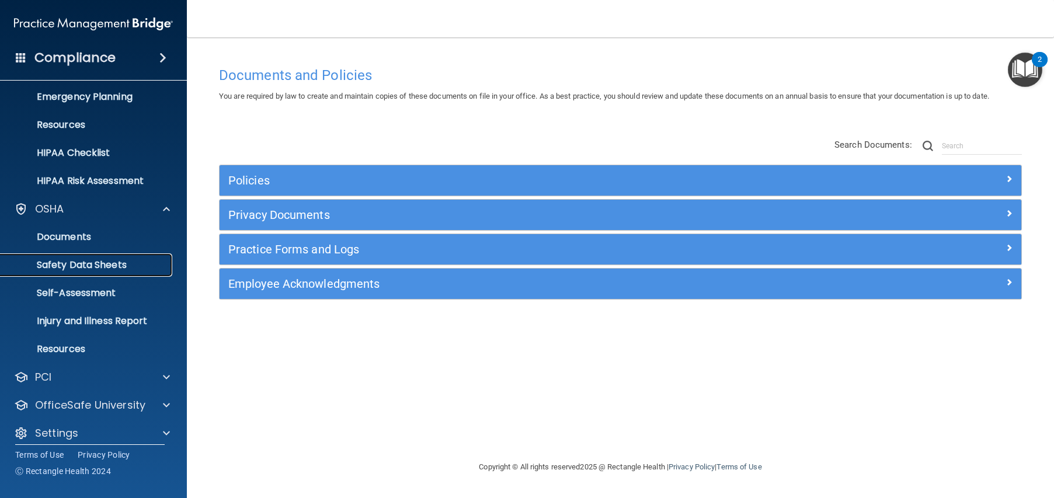
click at [69, 261] on p "Safety Data Sheets" at bounding box center [87, 265] width 159 height 12
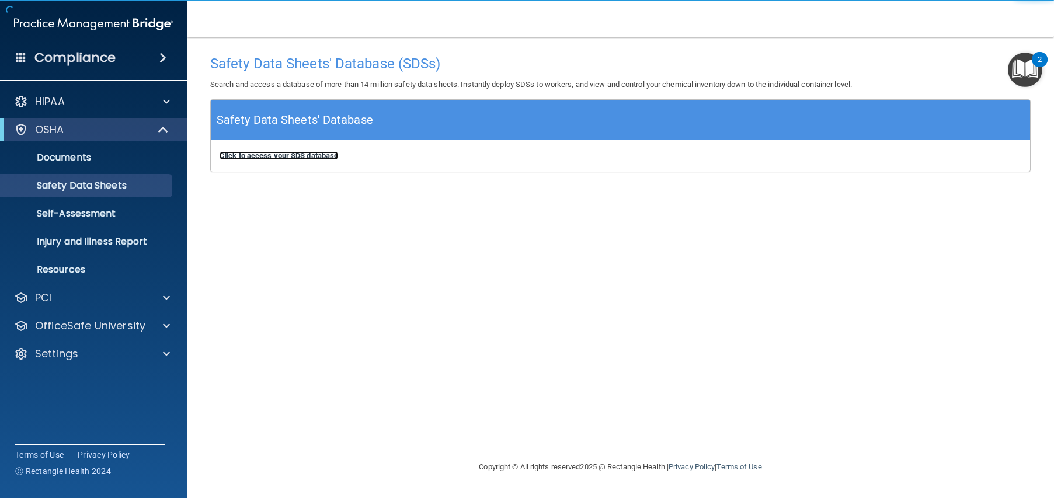
click at [276, 155] on b "Click to access your SDS database" at bounding box center [279, 155] width 119 height 9
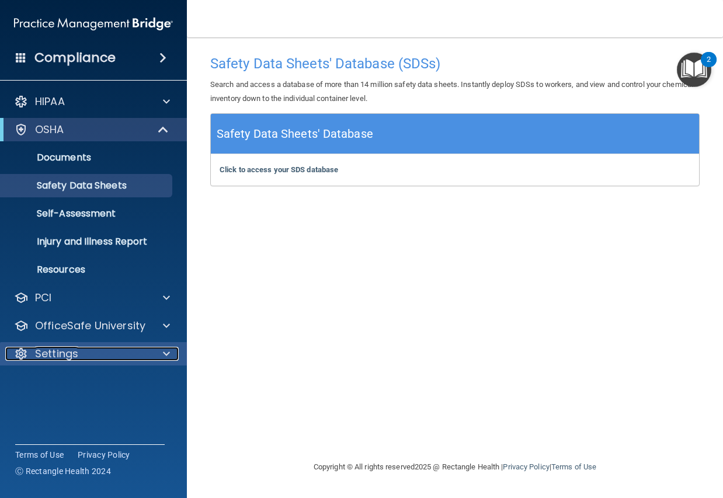
click at [60, 354] on p "Settings" at bounding box center [56, 354] width 43 height 14
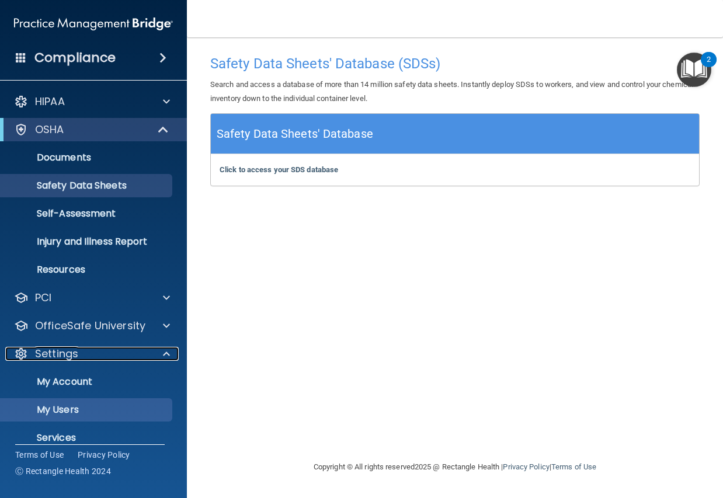
scroll to position [43, 0]
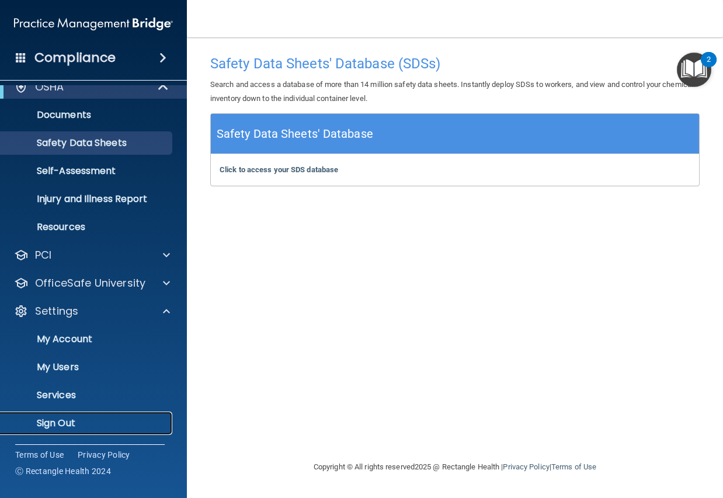
click at [63, 420] on p "Sign Out" at bounding box center [87, 423] width 159 height 12
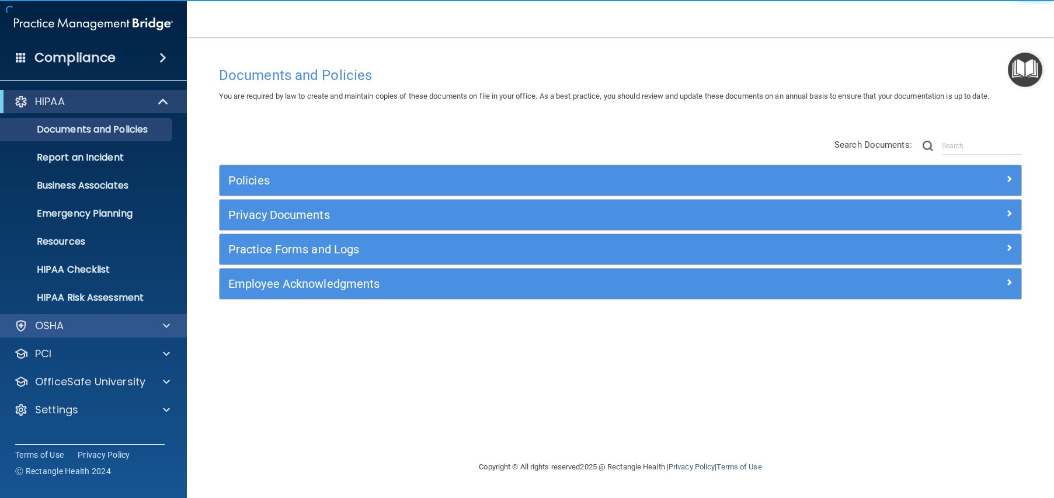
click at [161, 335] on div "OSHA" at bounding box center [93, 325] width 187 height 23
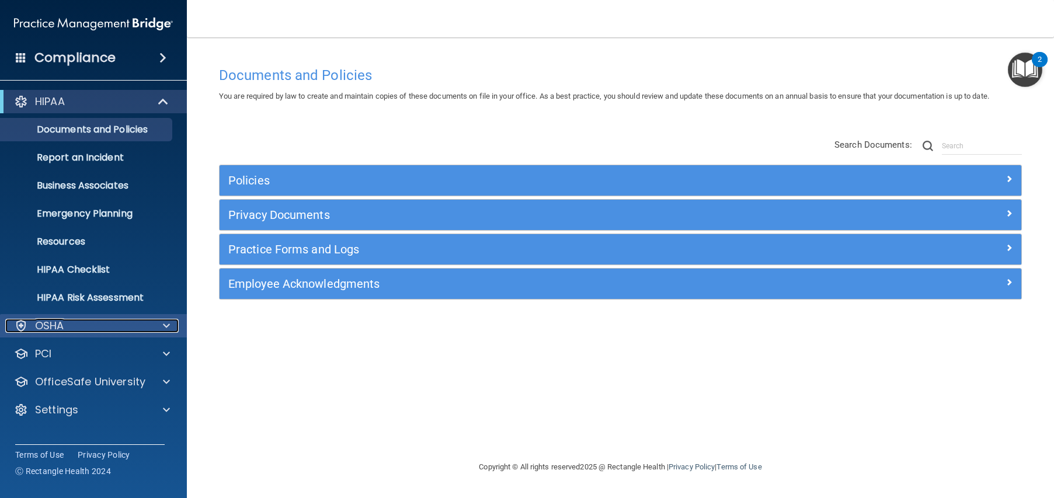
click at [162, 324] on div at bounding box center [164, 326] width 29 height 14
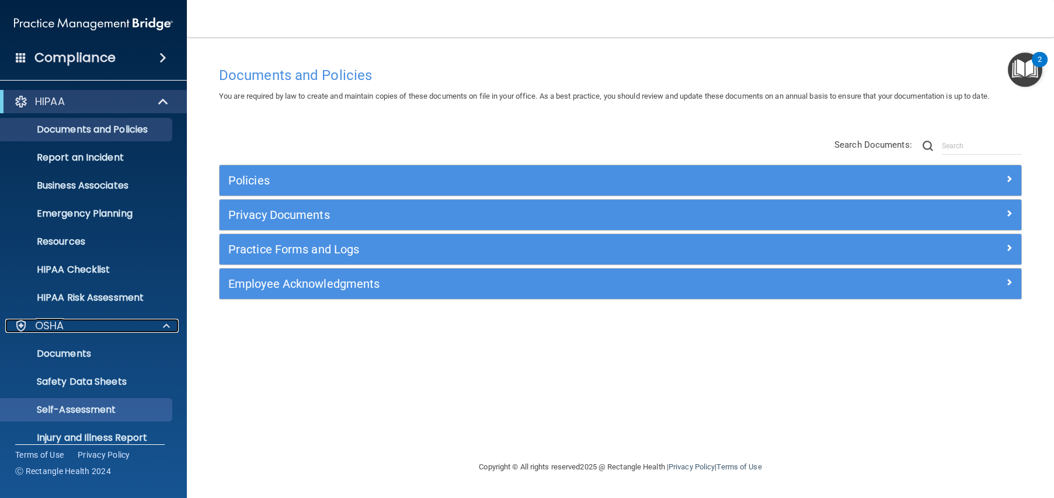
scroll to position [117, 0]
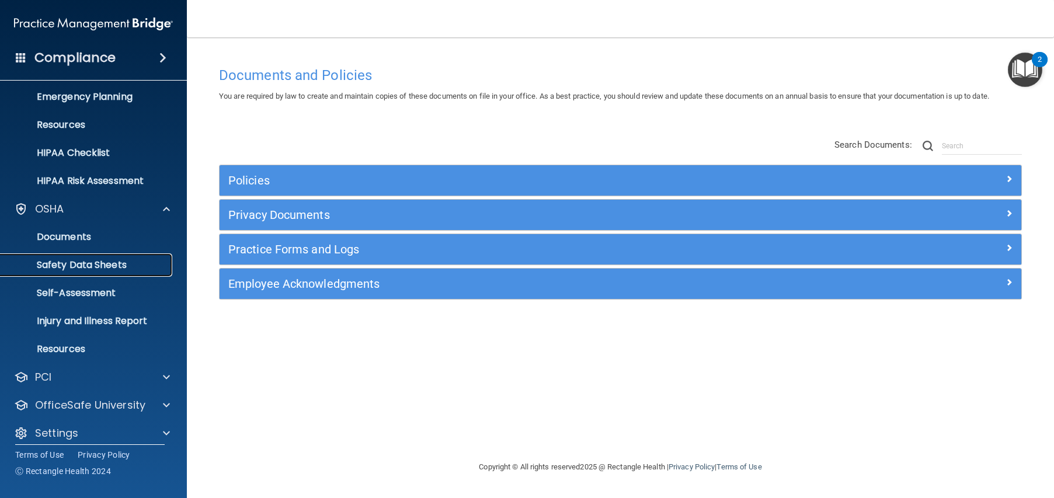
click at [82, 268] on p "Safety Data Sheets" at bounding box center [87, 265] width 159 height 12
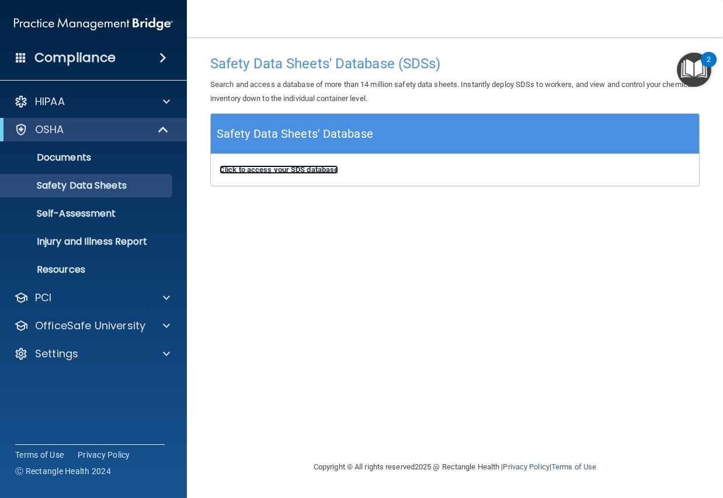
click at [285, 169] on b "Click to access your SDS database" at bounding box center [279, 169] width 119 height 9
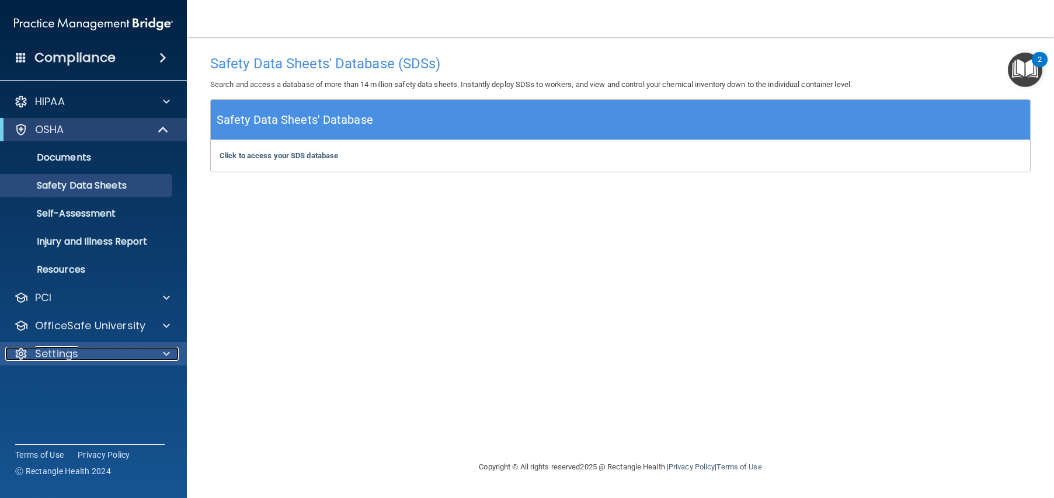
click at [71, 349] on p "Settings" at bounding box center [56, 354] width 43 height 14
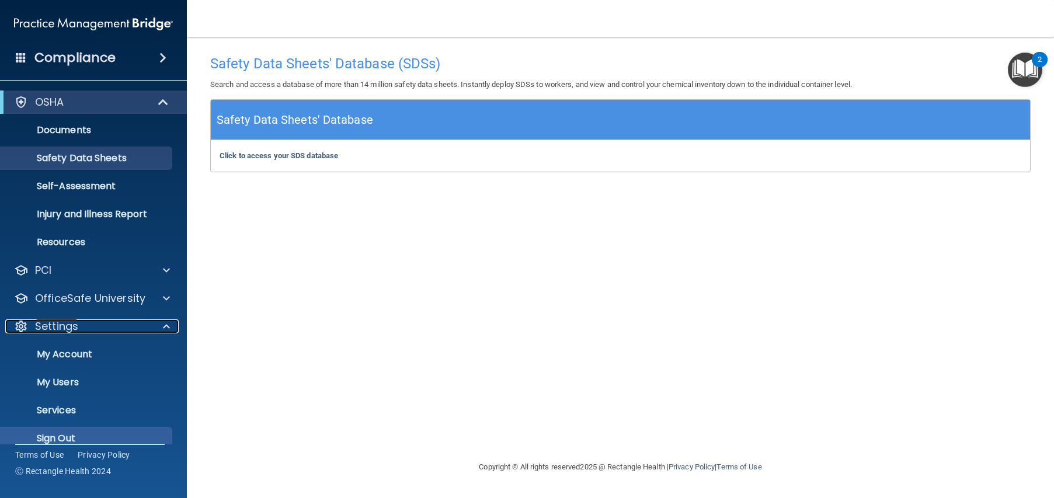
scroll to position [43, 0]
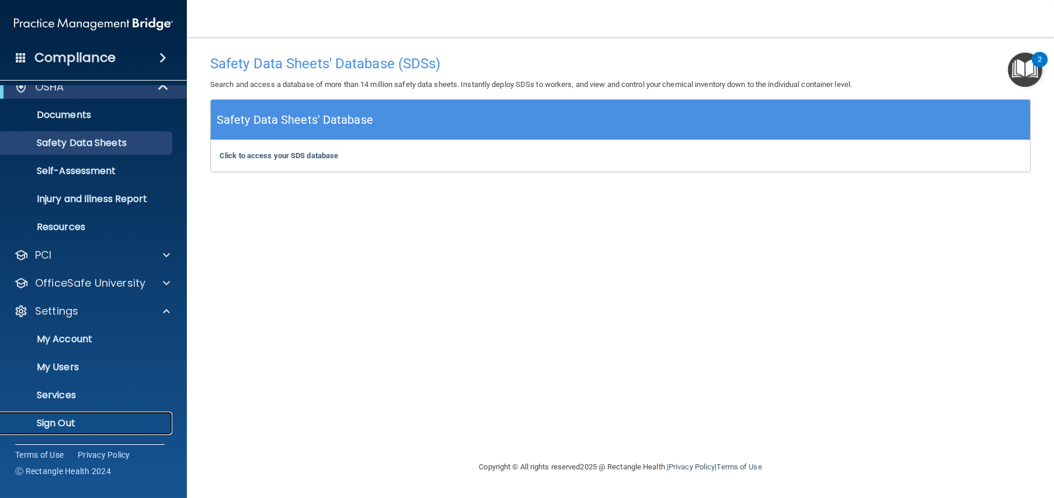
click at [57, 423] on p "Sign Out" at bounding box center [87, 423] width 159 height 12
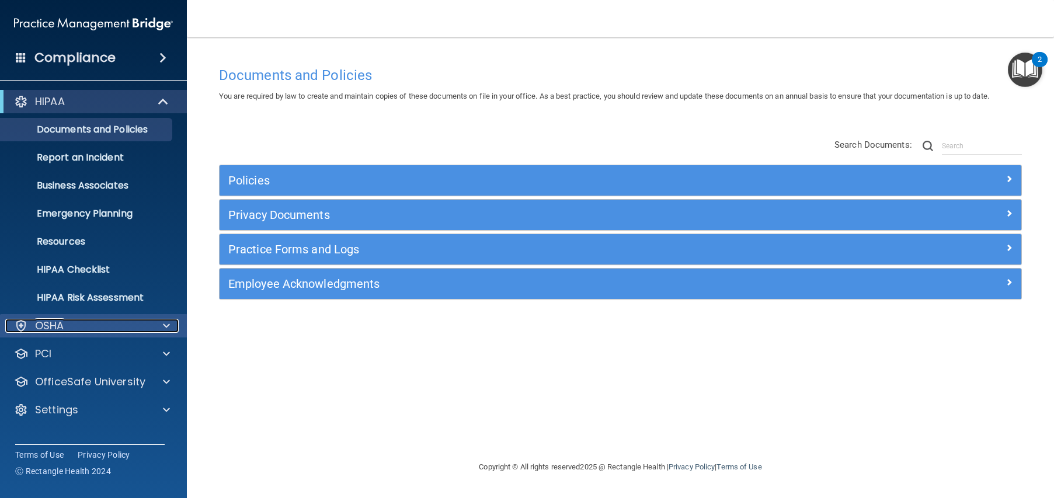
click at [163, 325] on span at bounding box center [166, 326] width 7 height 14
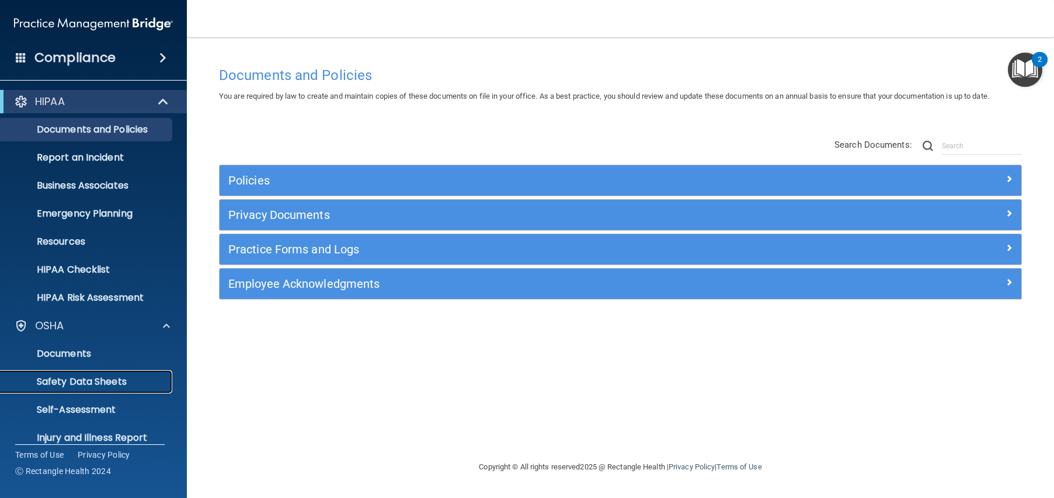
click at [71, 385] on p "Safety Data Sheets" at bounding box center [87, 382] width 159 height 12
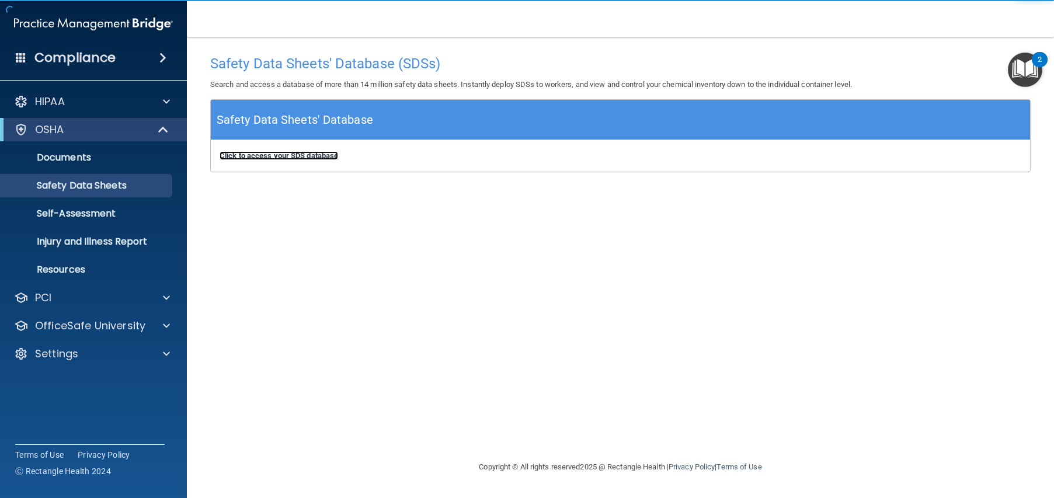
click at [302, 157] on b "Click to access your SDS database" at bounding box center [279, 155] width 119 height 9
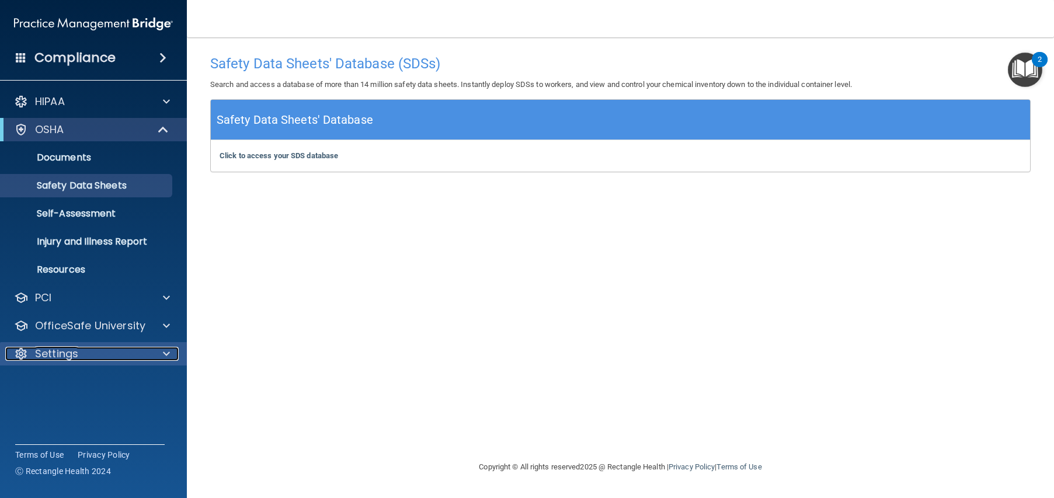
click at [59, 350] on p "Settings" at bounding box center [56, 354] width 43 height 14
